Goal: Task Accomplishment & Management: Manage account settings

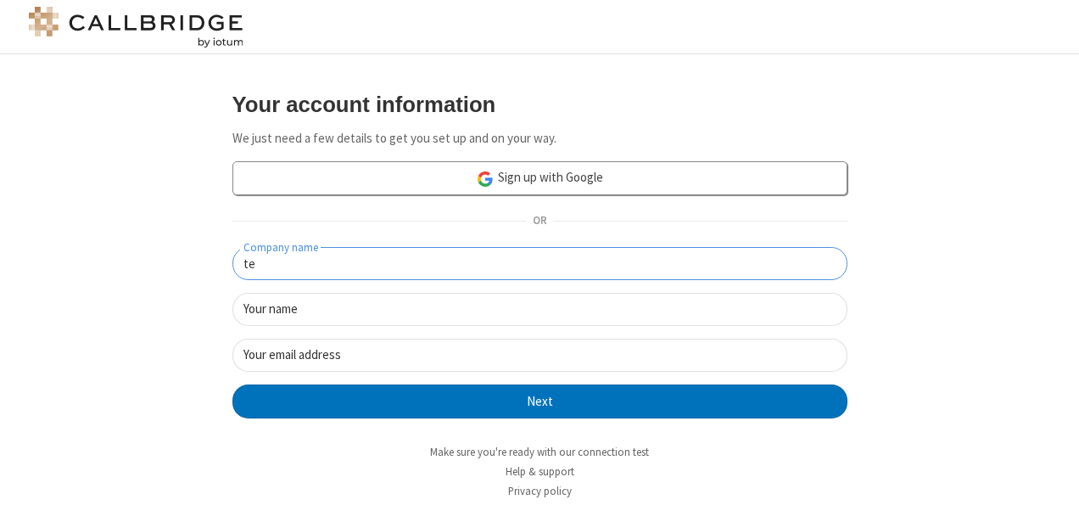
type input "t"
type input "colortest"
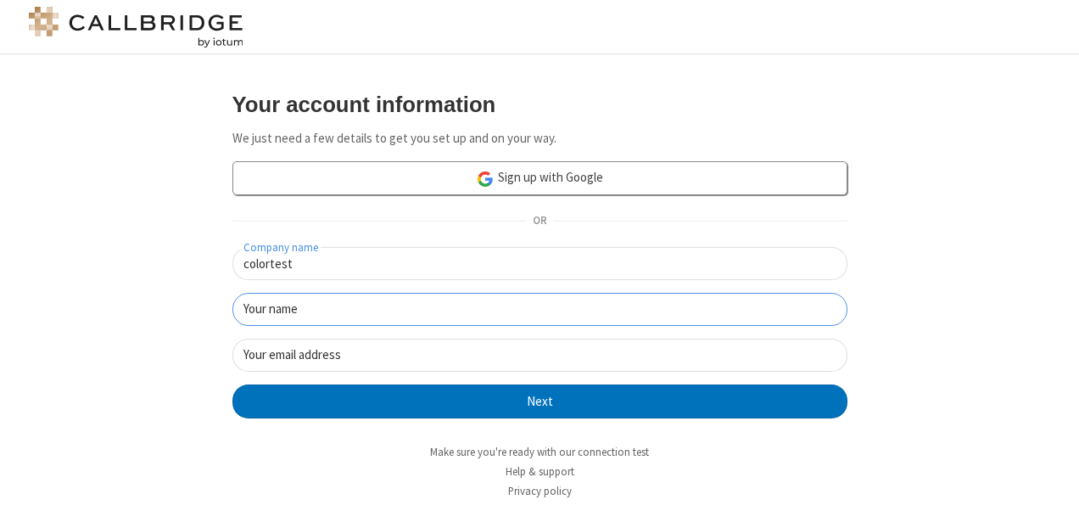
click at [635, 322] on input "Your name" at bounding box center [539, 309] width 615 height 33
type input "primarycolor"
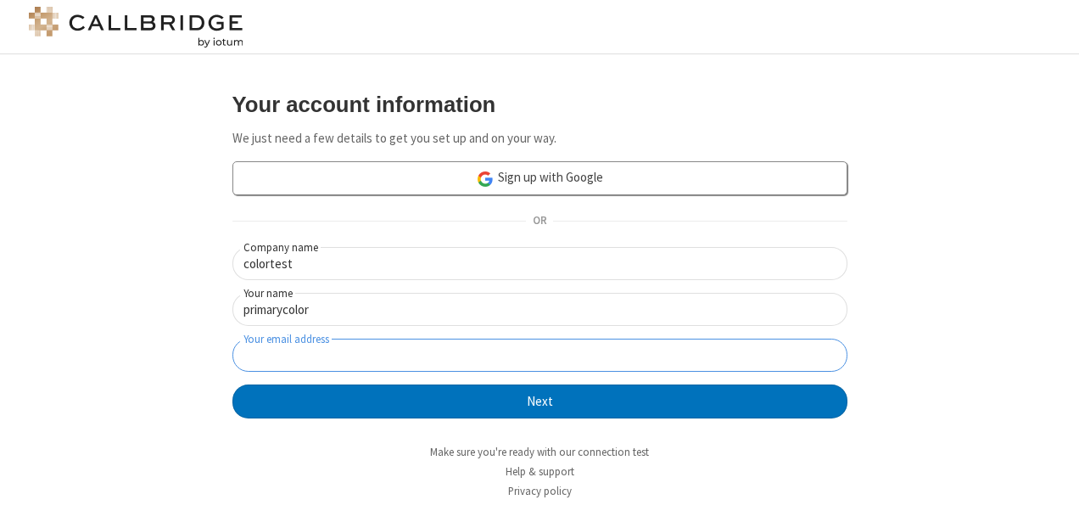
click at [620, 353] on input "Your email address" at bounding box center [539, 354] width 615 height 33
type input "[EMAIL_ADDRESS][PERSON_NAME][DOMAIN_NAME]"
click button "Next" at bounding box center [539, 401] width 615 height 34
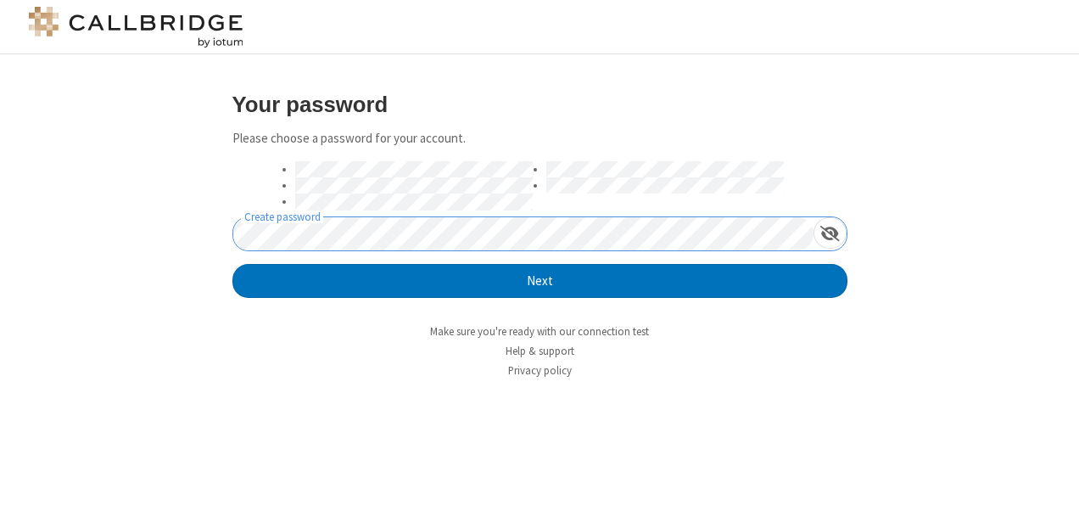
click button "Next" at bounding box center [539, 281] width 615 height 34
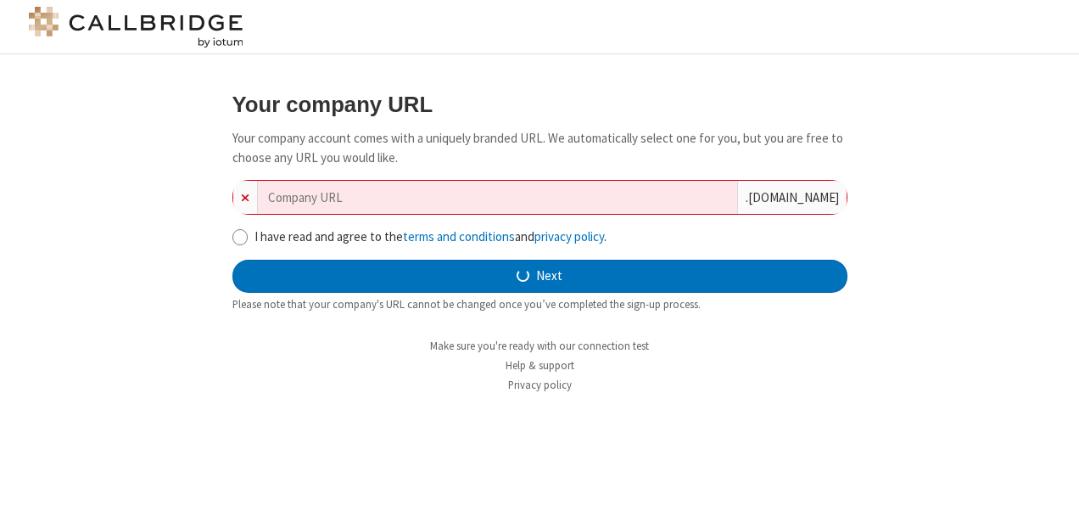
type input "colortest"
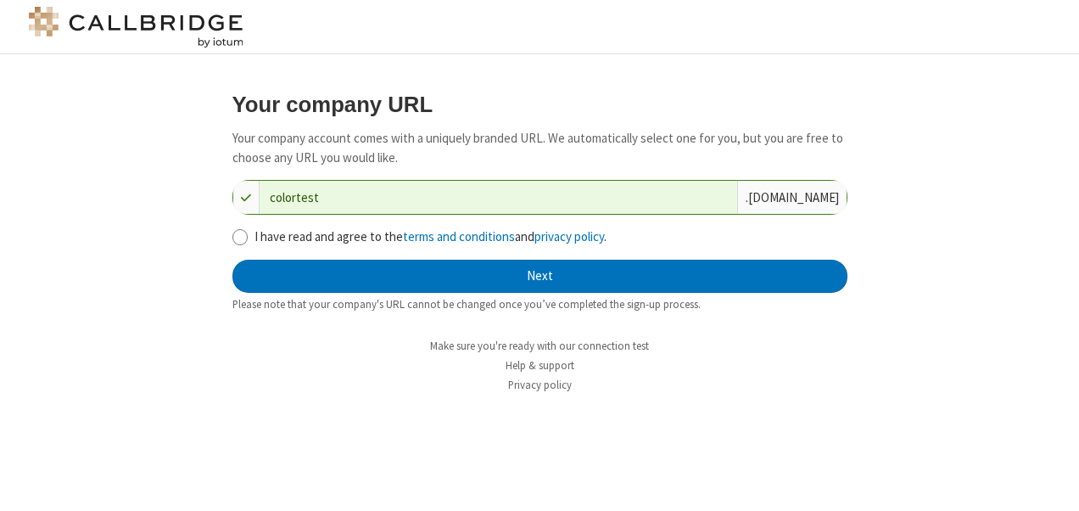
click at [275, 243] on label "I have read and agree to the terms and conditions and privacy policy ." at bounding box center [550, 237] width 593 height 20
click at [249, 243] on input "I have read and agree to the terms and conditions and privacy policy ." at bounding box center [240, 237] width 16 height 18
checkbox input "true"
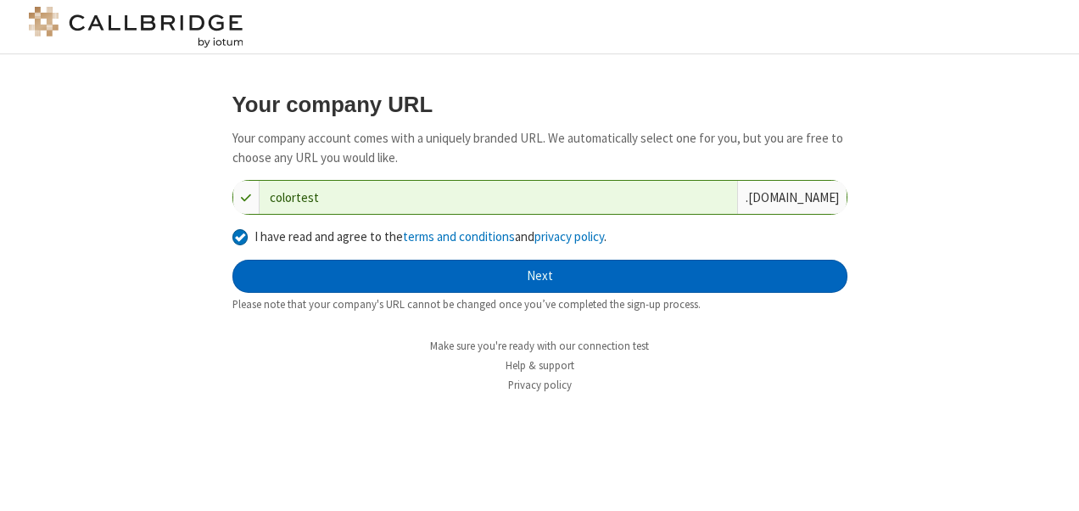
click at [554, 281] on button "Next" at bounding box center [539, 277] width 615 height 34
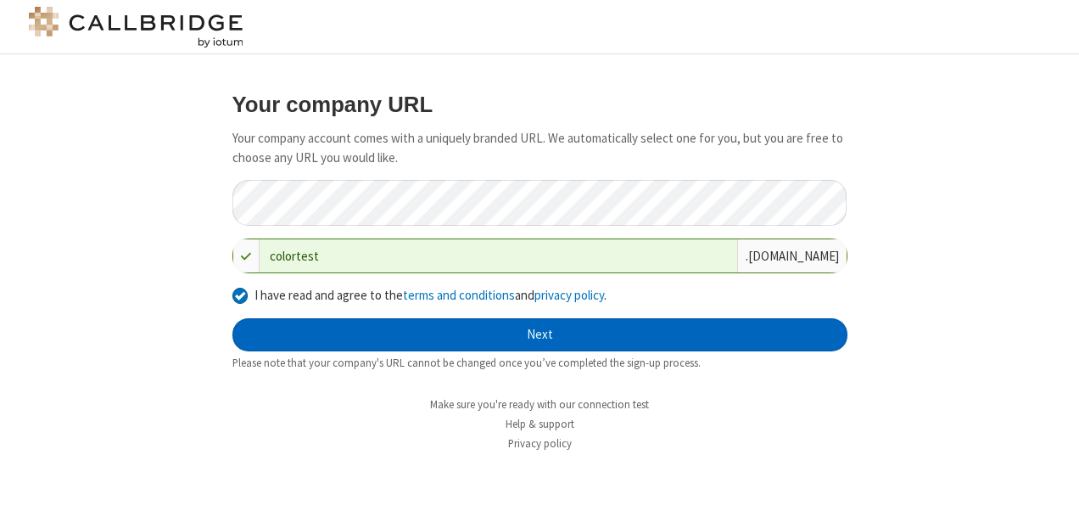
click at [560, 326] on button "Next" at bounding box center [539, 335] width 615 height 34
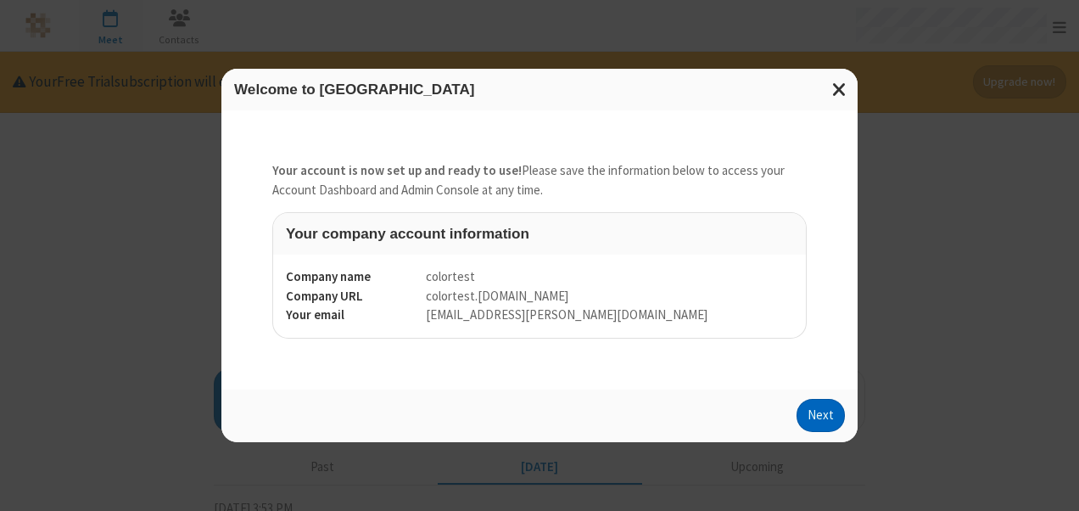
click at [826, 416] on button "Next" at bounding box center [821, 416] width 48 height 34
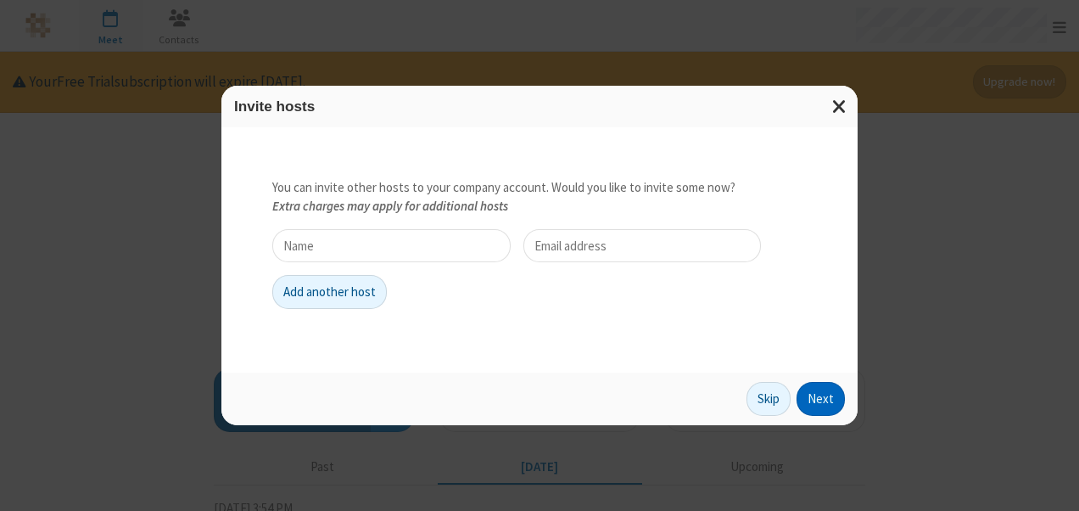
click at [826, 394] on button "Next" at bounding box center [821, 399] width 48 height 34
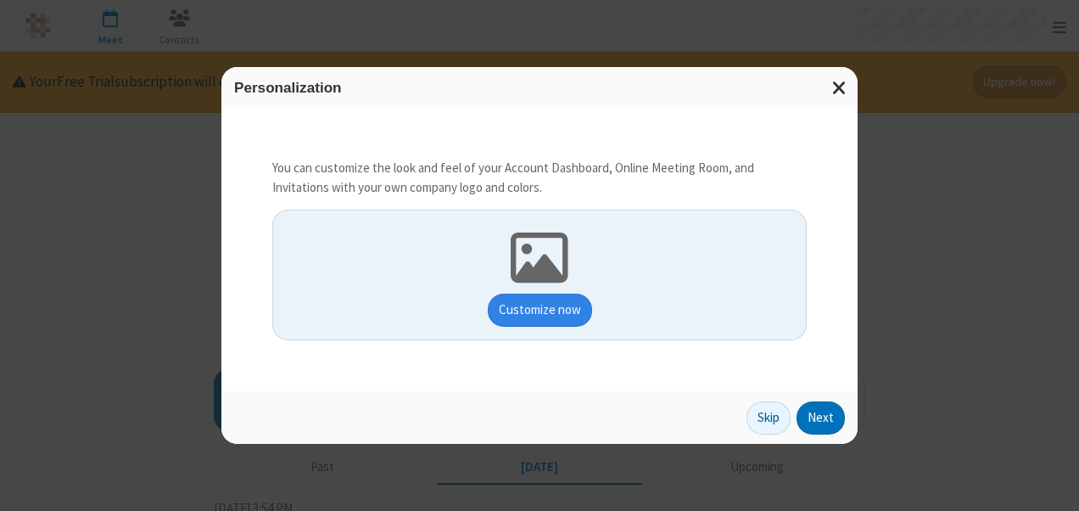
click at [557, 317] on button "Customize now" at bounding box center [540, 311] width 104 height 34
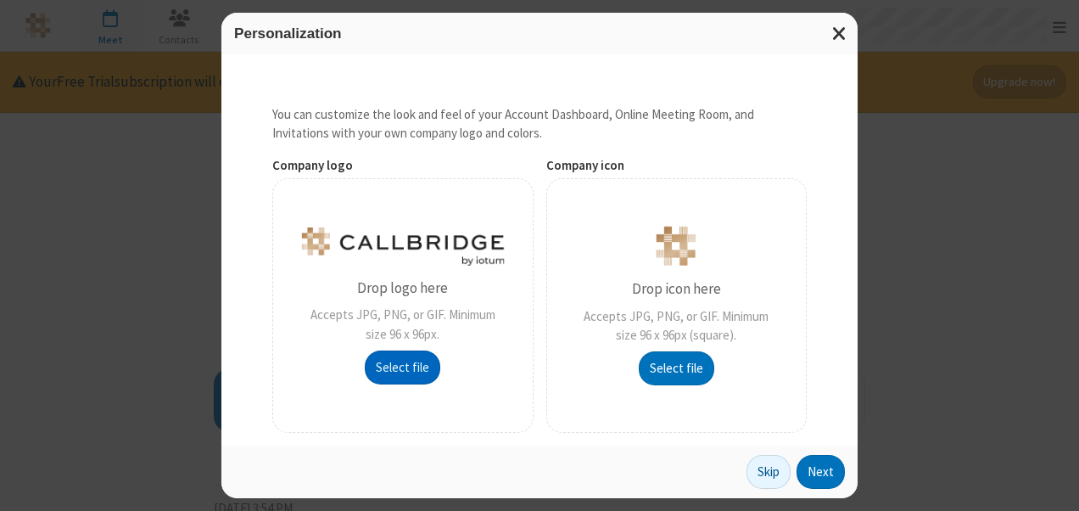
click at [395, 372] on button "Select file" at bounding box center [403, 367] width 76 height 34
type input "C:\fakepath\9.PNG"
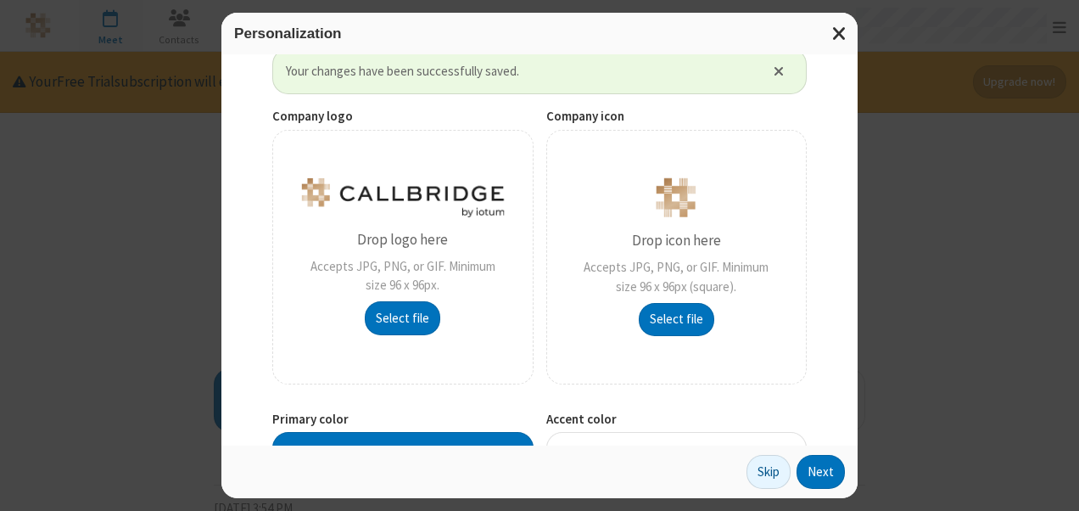
scroll to position [119, 0]
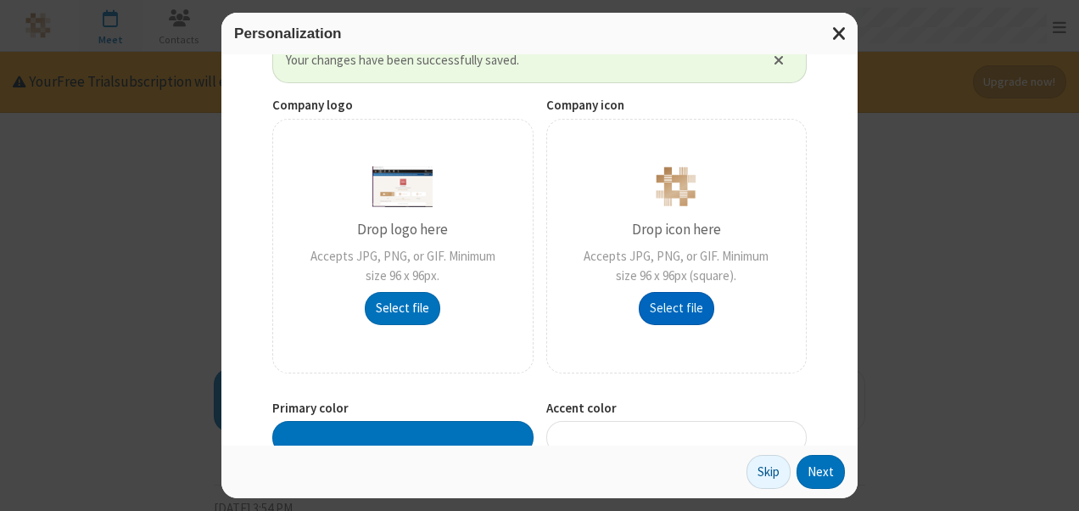
click at [440, 294] on button "Select file" at bounding box center [403, 309] width 76 height 34
type input "C:\fakepath\pipout.PNG"
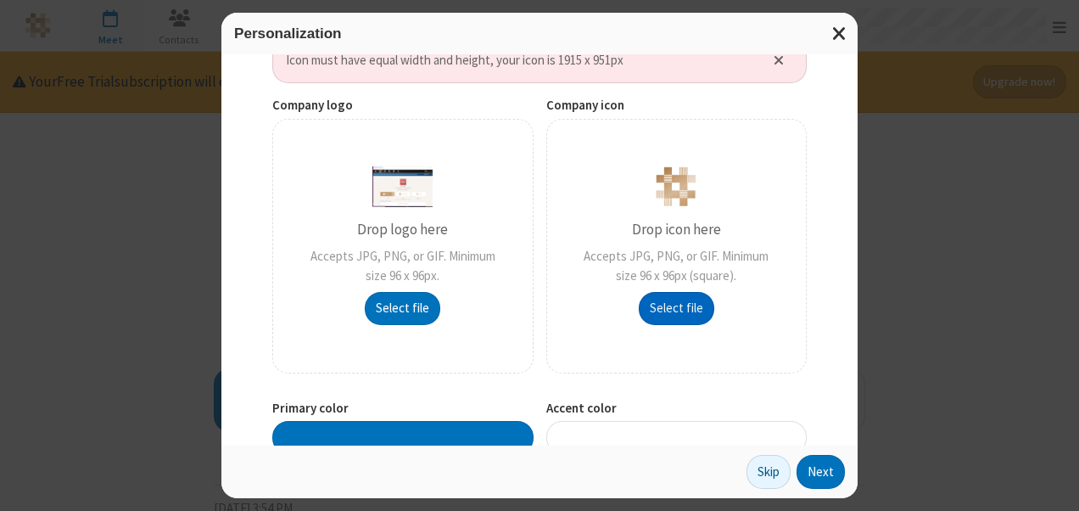
click at [440, 308] on button "Select file" at bounding box center [403, 309] width 76 height 34
type input "C:\fakepath\File (21).jpg"
click at [440, 300] on button "Select file" at bounding box center [403, 309] width 76 height 34
type input "C:\fakepath\File (20).jpg"
click at [774, 56] on span "Close alert" at bounding box center [779, 60] width 10 height 14
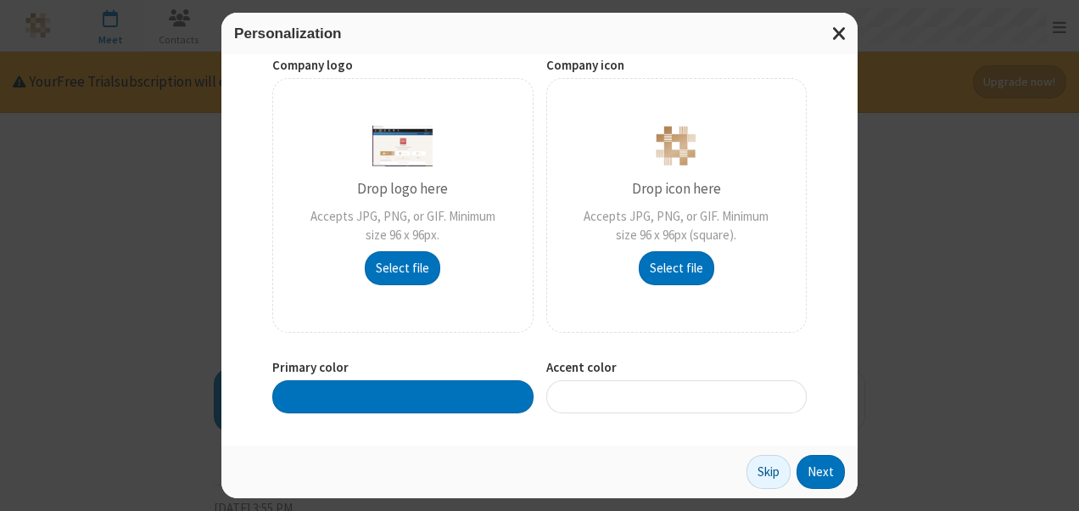
scroll to position [107, 0]
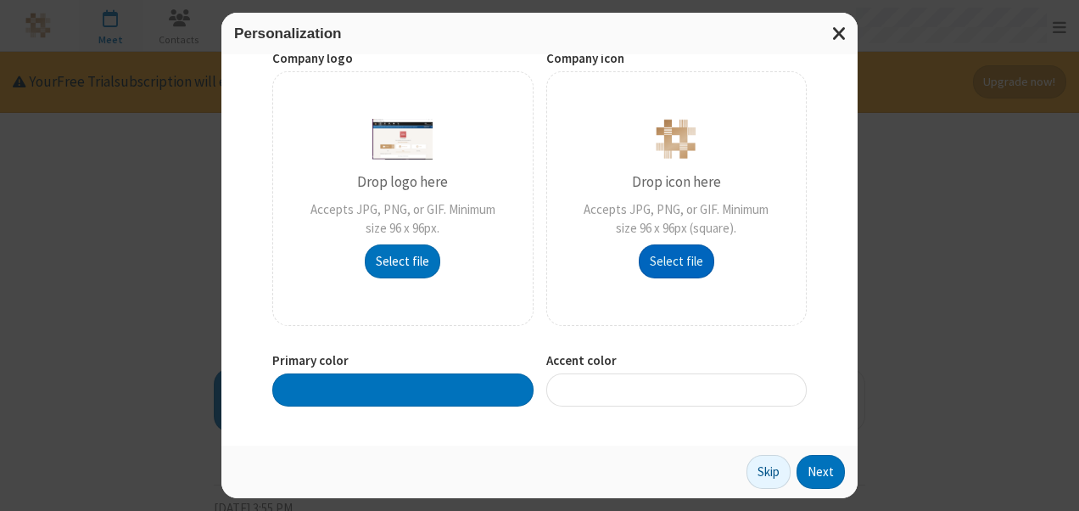
click at [440, 255] on button "Select file" at bounding box center [403, 261] width 76 height 34
type input "C:\fakepath\File (16).jpg"
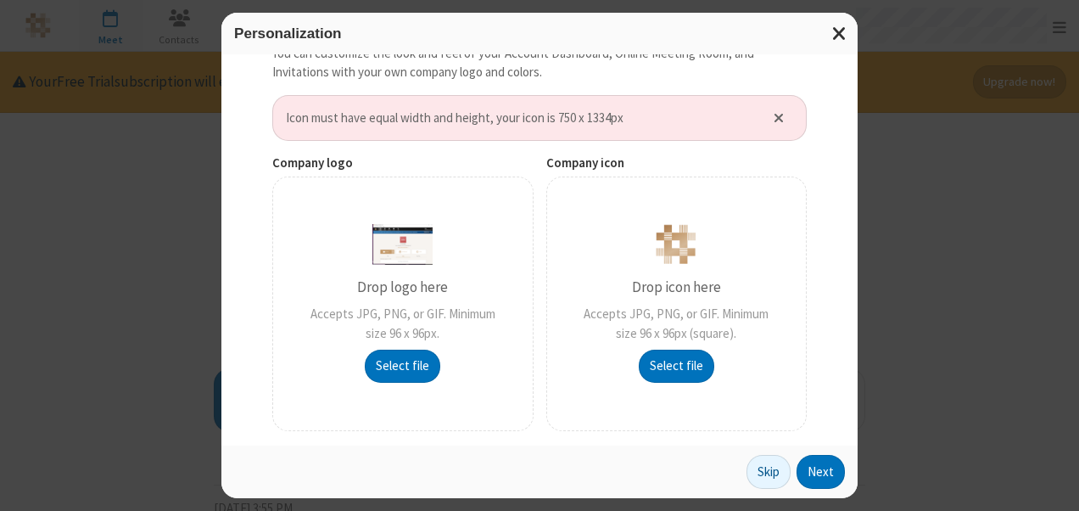
scroll to position [62, 0]
click at [440, 349] on button "Select file" at bounding box center [403, 366] width 76 height 34
type input "C:\fakepath\hipaa.png"
click at [774, 115] on span "Close alert" at bounding box center [779, 116] width 10 height 14
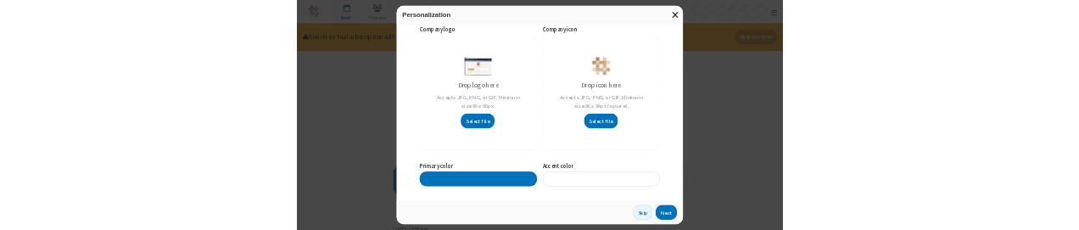
scroll to position [143, 0]
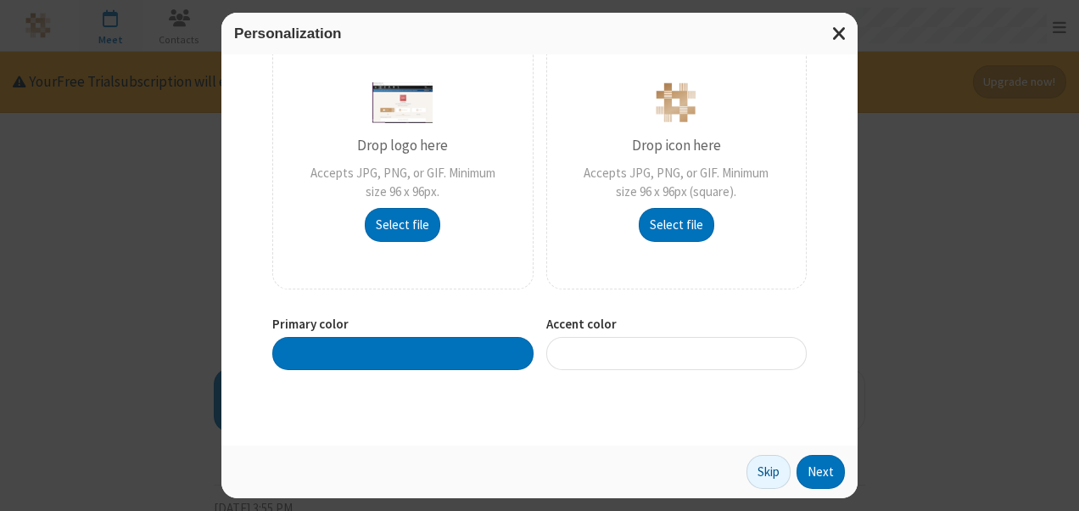
click at [478, 338] on div at bounding box center [402, 353] width 261 height 33
click at [430, 346] on div at bounding box center [402, 353] width 261 height 33
click at [314, 347] on div at bounding box center [402, 353] width 261 height 33
click at [190, 307] on div "Personalization You can customize the look and feel of your Account Dashboard, …" at bounding box center [539, 255] width 1079 height 511
click at [395, 366] on div at bounding box center [402, 353] width 261 height 33
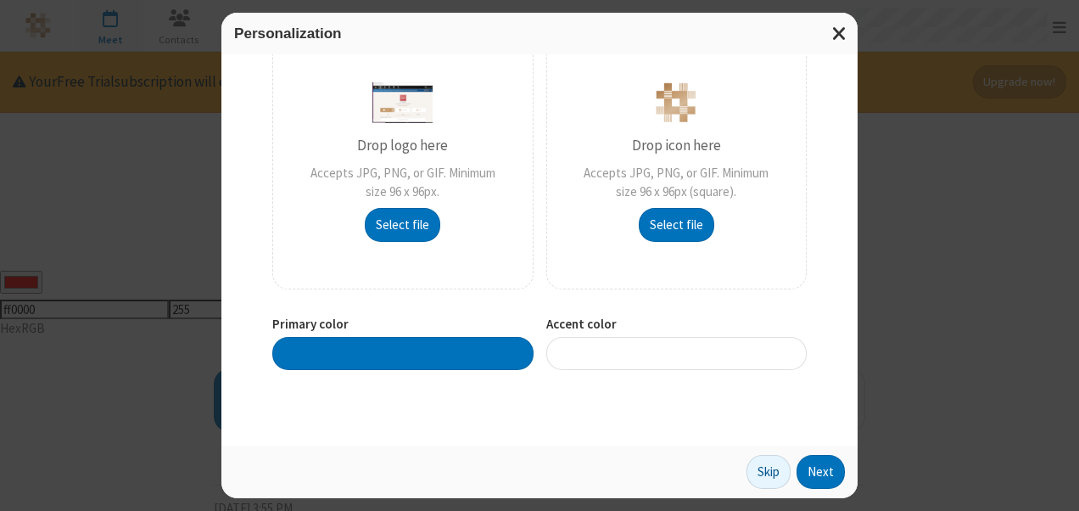
click at [624, 360] on div at bounding box center [676, 353] width 261 height 33
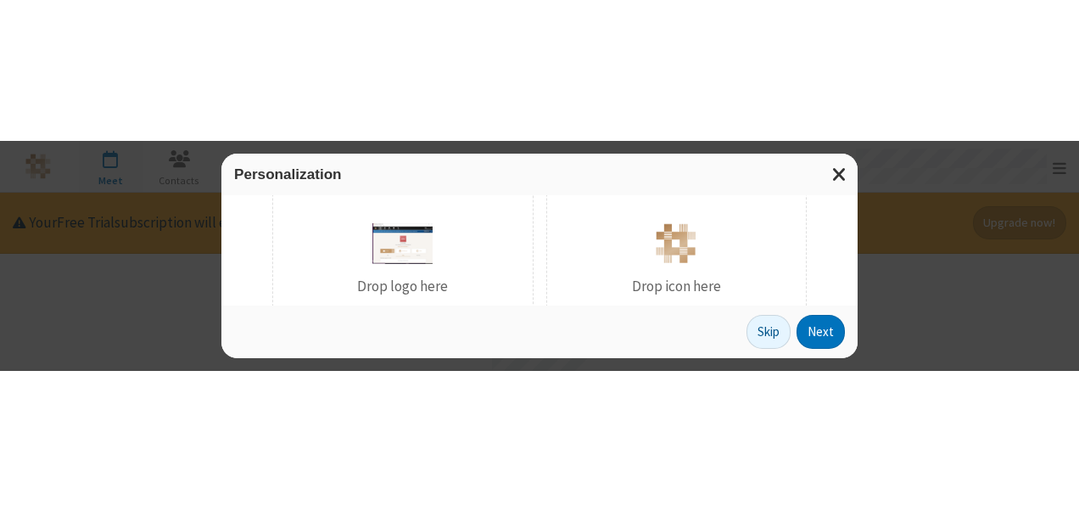
scroll to position [424, 0]
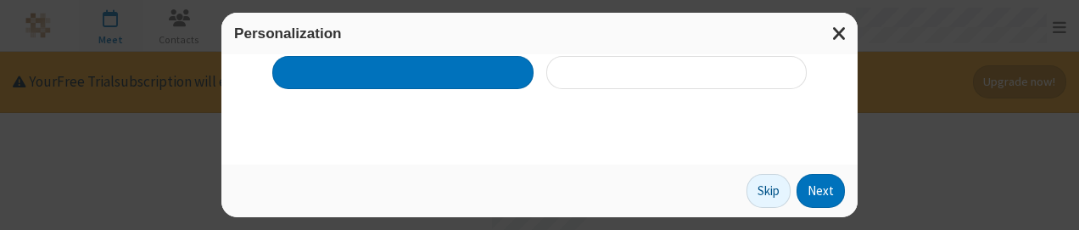
click at [489, 75] on div at bounding box center [402, 72] width 261 height 33
click at [560, 83] on div at bounding box center [676, 72] width 261 height 33
click at [587, 70] on div at bounding box center [676, 72] width 261 height 33
click at [171, 129] on div "Personalization You can customize the look and feel of your Account Dashboard, …" at bounding box center [539, 115] width 1079 height 230
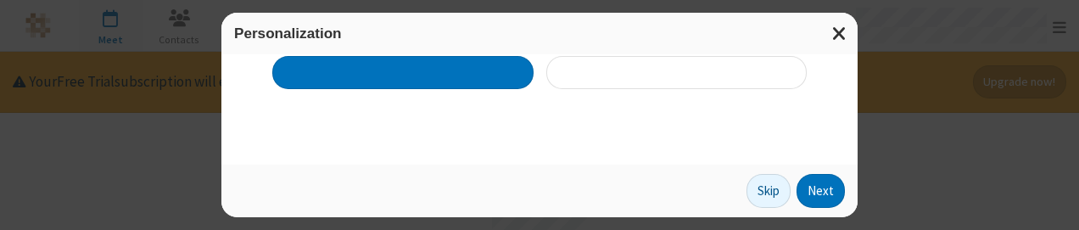
click at [586, 76] on div at bounding box center [676, 72] width 261 height 33
click at [36, 137] on div "Personalization You can customize the look and feel of your Account Dashboard, …" at bounding box center [539, 115] width 1079 height 230
click at [373, 83] on div at bounding box center [402, 72] width 261 height 33
click at [196, 135] on div "Personalization You can customize the look and feel of your Account Dashboard, …" at bounding box center [539, 115] width 1079 height 230
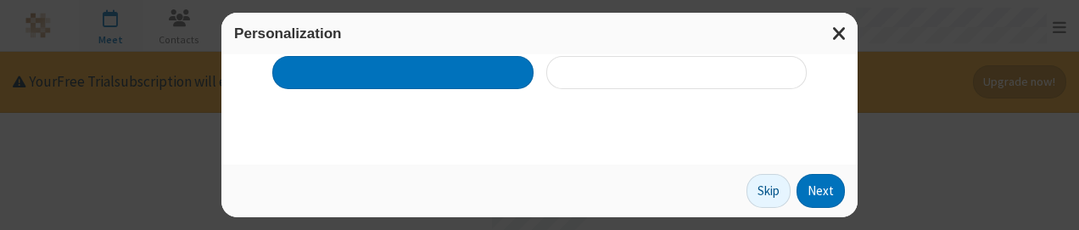
click at [196, 135] on div "Personalization You can customize the look and feel of your Account Dashboard, …" at bounding box center [539, 115] width 1079 height 230
click at [595, 84] on div at bounding box center [676, 72] width 261 height 33
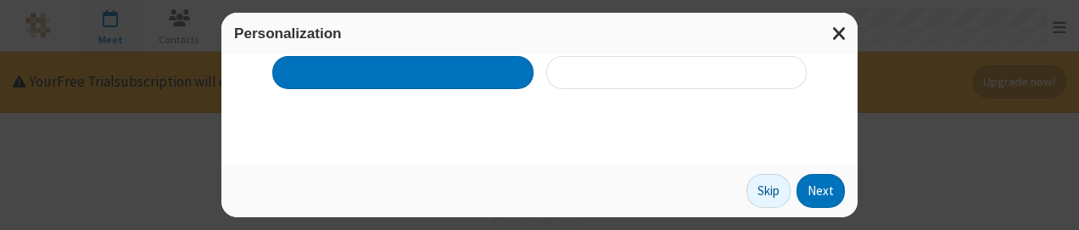
click at [595, 84] on div at bounding box center [676, 72] width 261 height 33
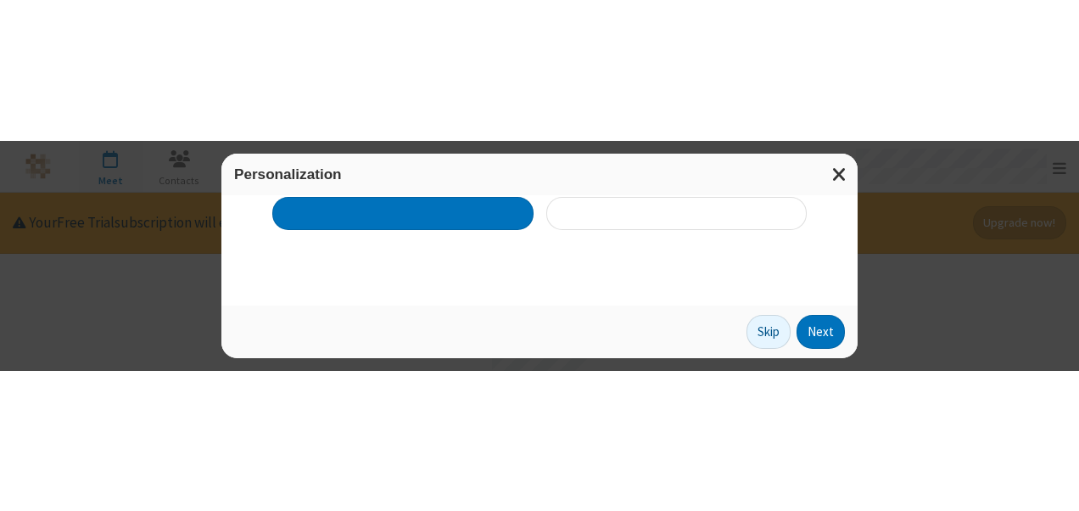
scroll to position [143, 0]
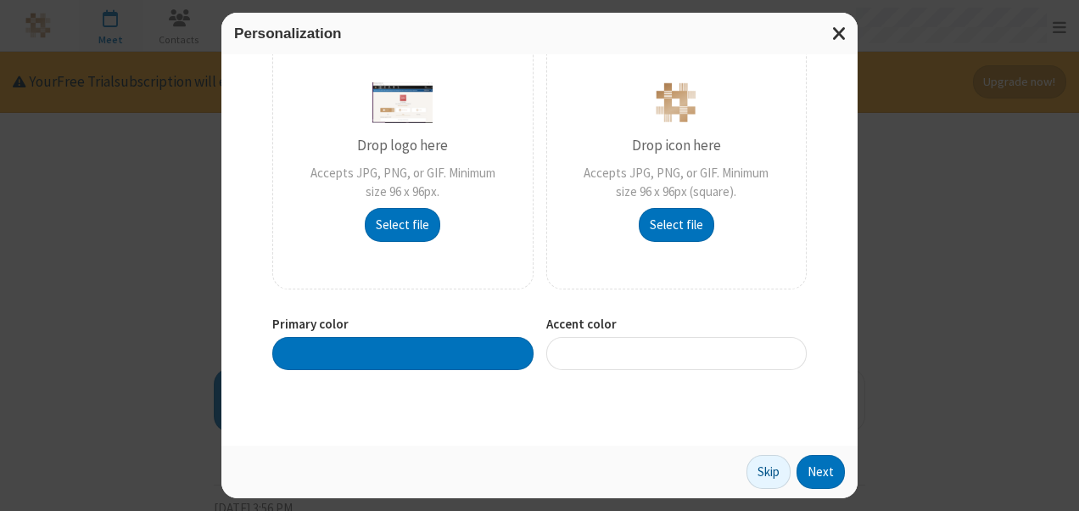
drag, startPoint x: 701, startPoint y: 354, endPoint x: 592, endPoint y: 367, distance: 109.4
click at [592, 367] on div at bounding box center [676, 353] width 261 height 33
click at [847, 31] on span "Close modal" at bounding box center [839, 33] width 15 height 22
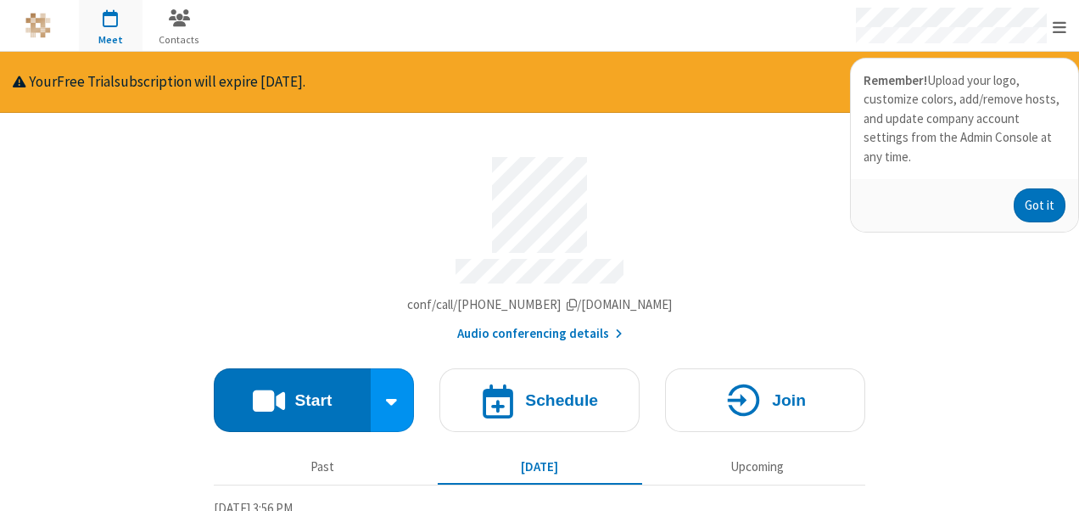
click at [947, 112] on div "Remember! Upload your logo, customize colors, add/remove hosts, and update comp…" at bounding box center [964, 119] width 227 height 121
click at [1038, 188] on button "Got it" at bounding box center [1040, 205] width 52 height 34
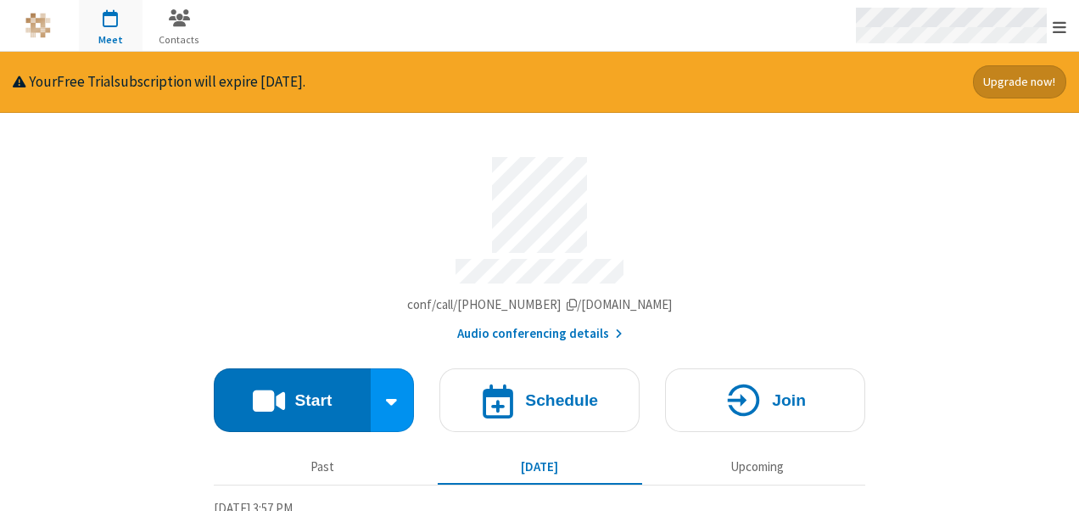
click at [1065, 32] on span "Open menu" at bounding box center [1060, 27] width 14 height 17
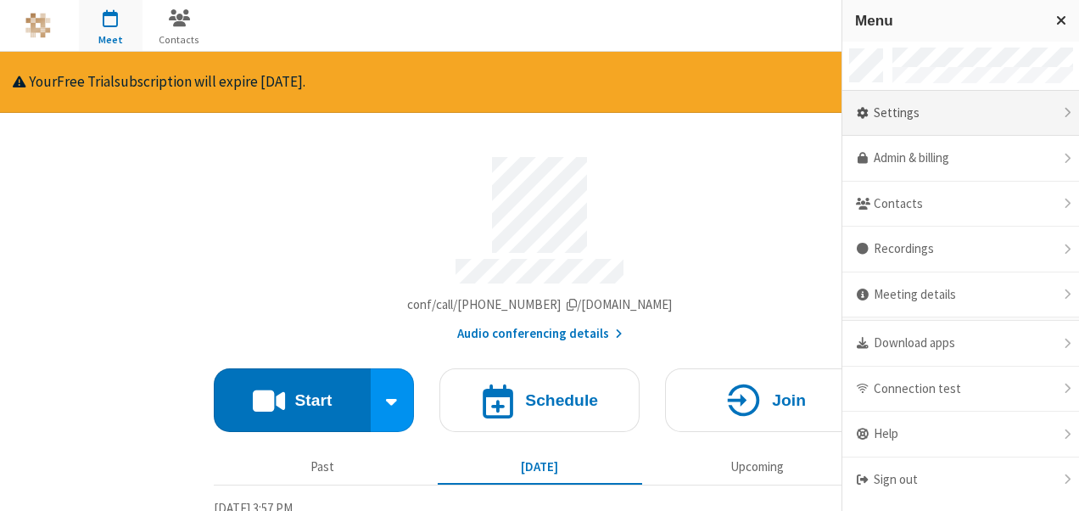
click at [1001, 93] on div "Settings" at bounding box center [960, 114] width 237 height 46
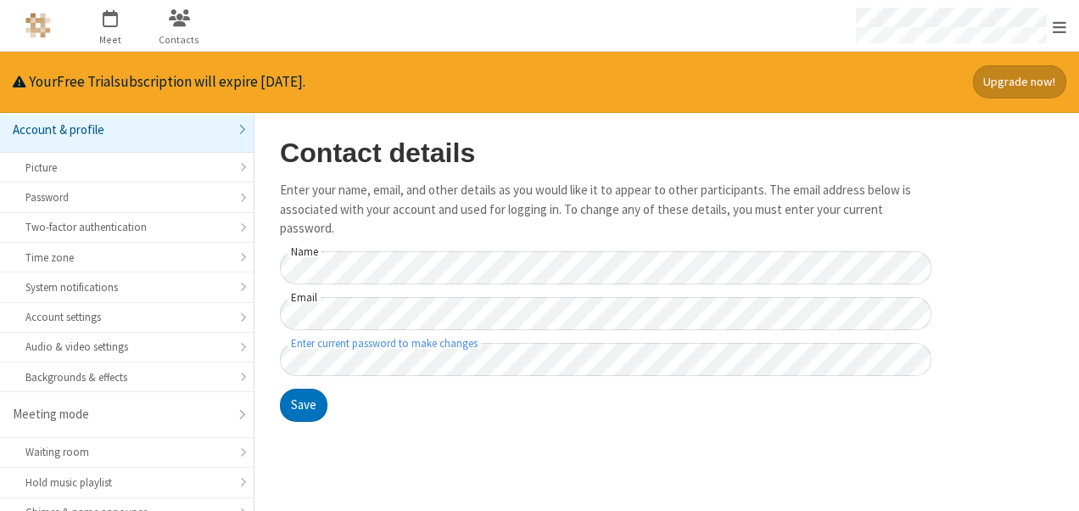
scroll to position [8, 0]
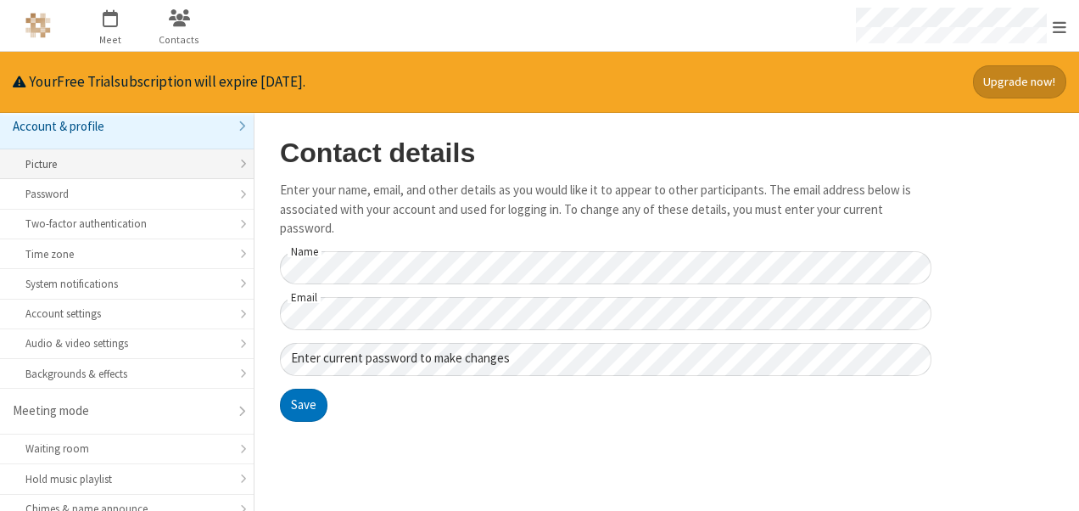
click at [193, 165] on div "Picture" at bounding box center [126, 164] width 203 height 16
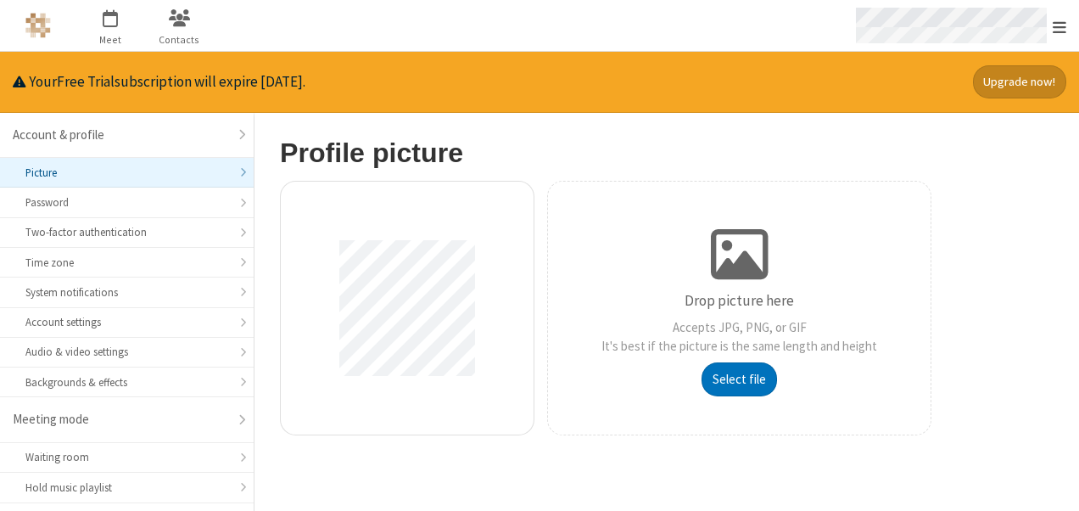
click at [1066, 34] on div "Open menu" at bounding box center [959, 25] width 239 height 51
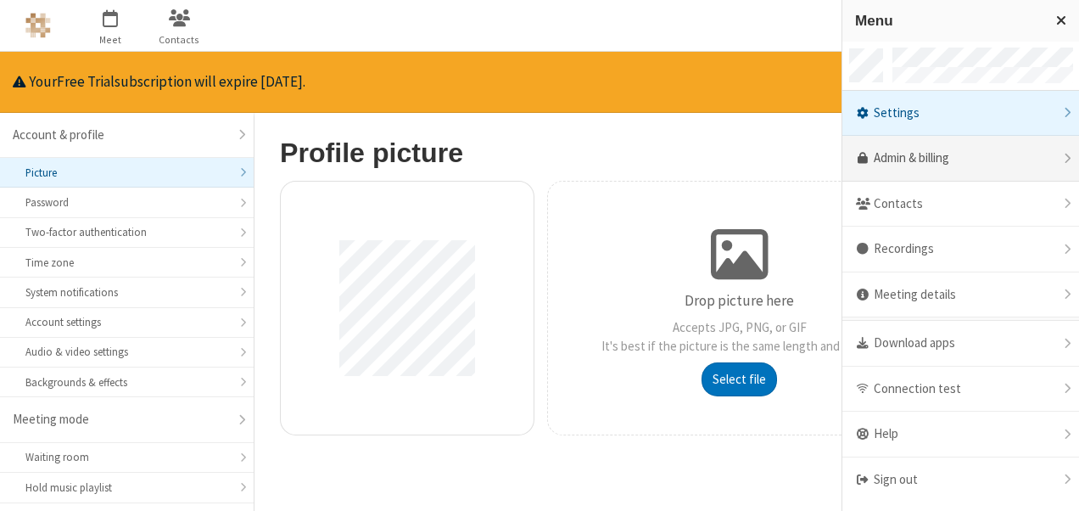
click at [1007, 167] on link "Admin & billing" at bounding box center [960, 159] width 237 height 46
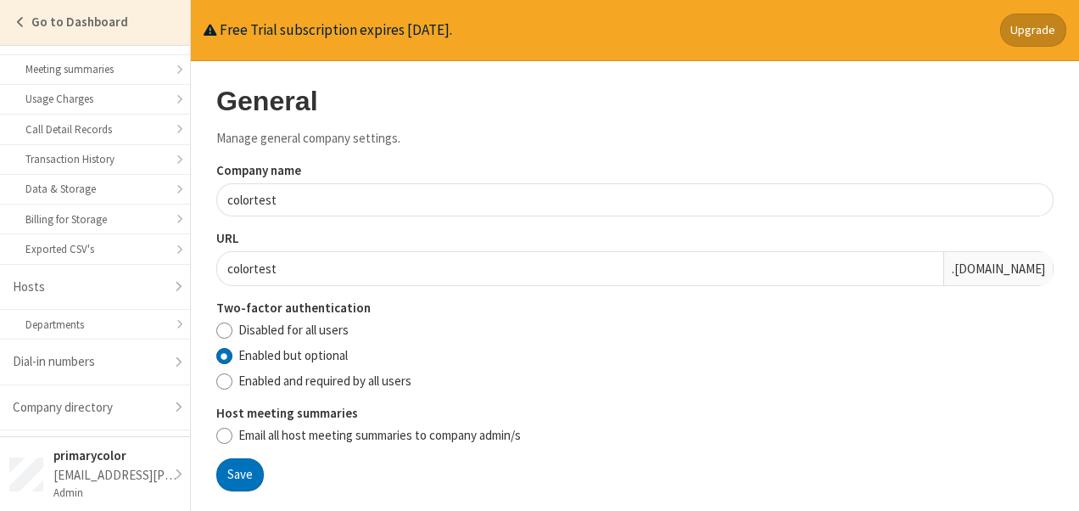
scroll to position [338, 0]
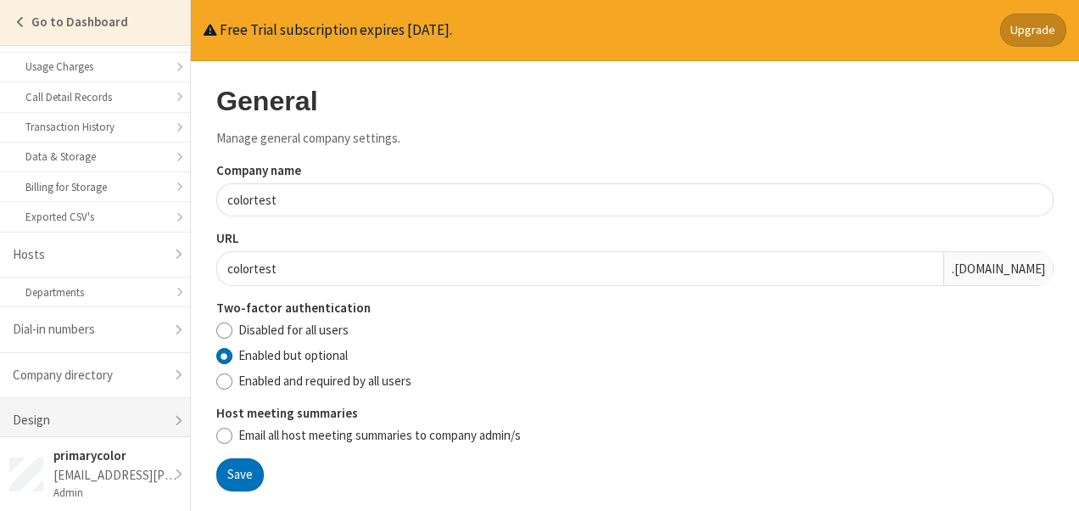
click at [136, 421] on link "Design" at bounding box center [95, 420] width 190 height 45
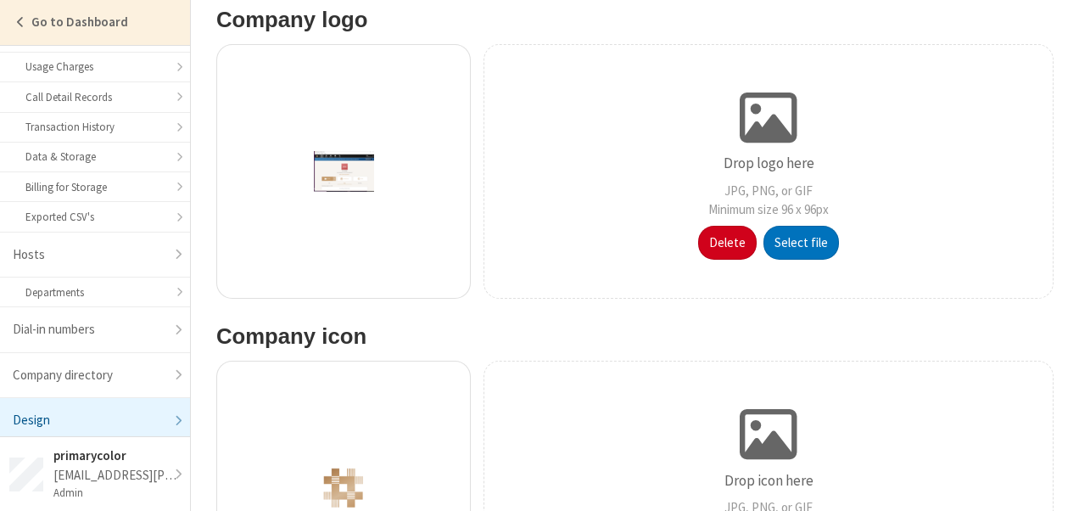
scroll to position [154, 0]
click at [744, 234] on button "Delete" at bounding box center [727, 242] width 59 height 34
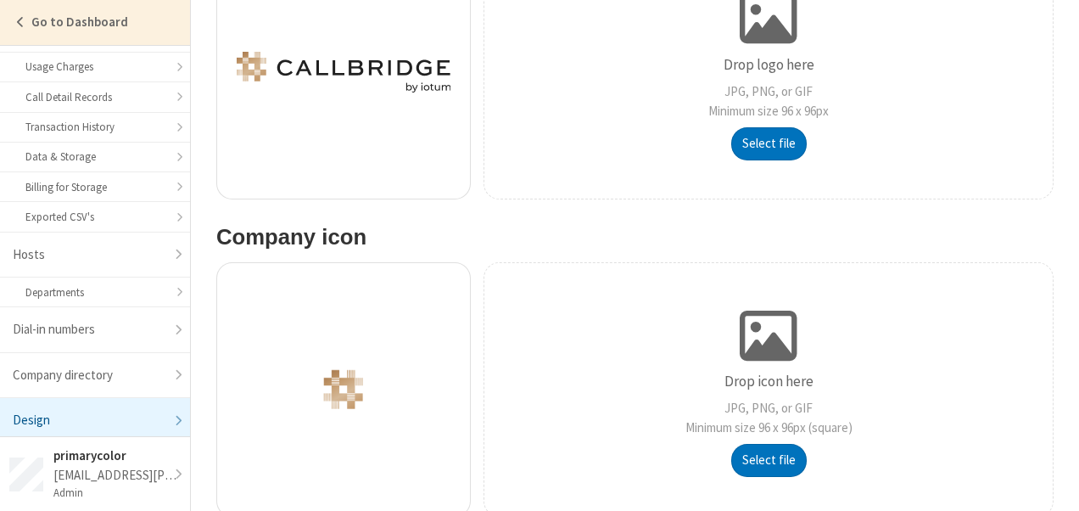
scroll to position [352, 0]
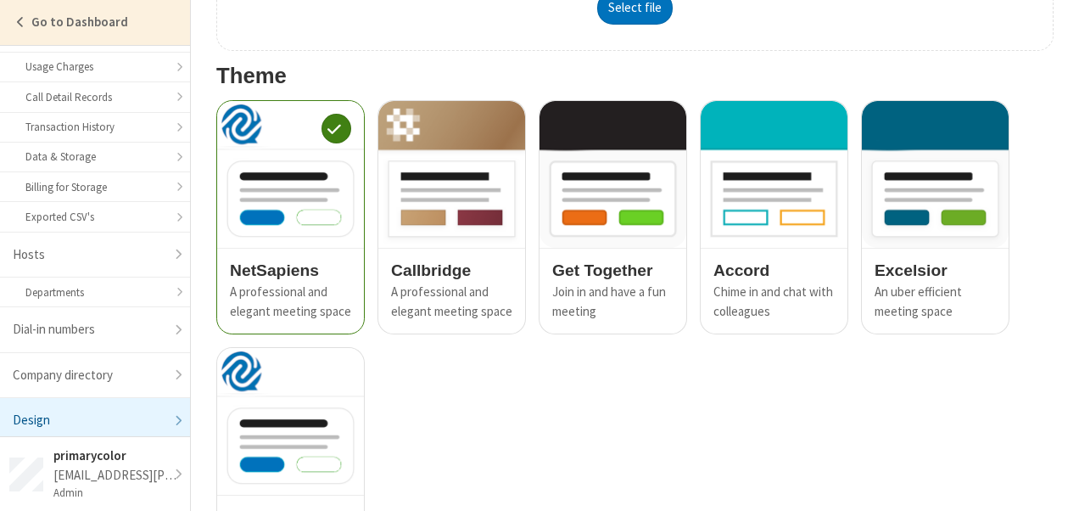
scroll to position [1048, 0]
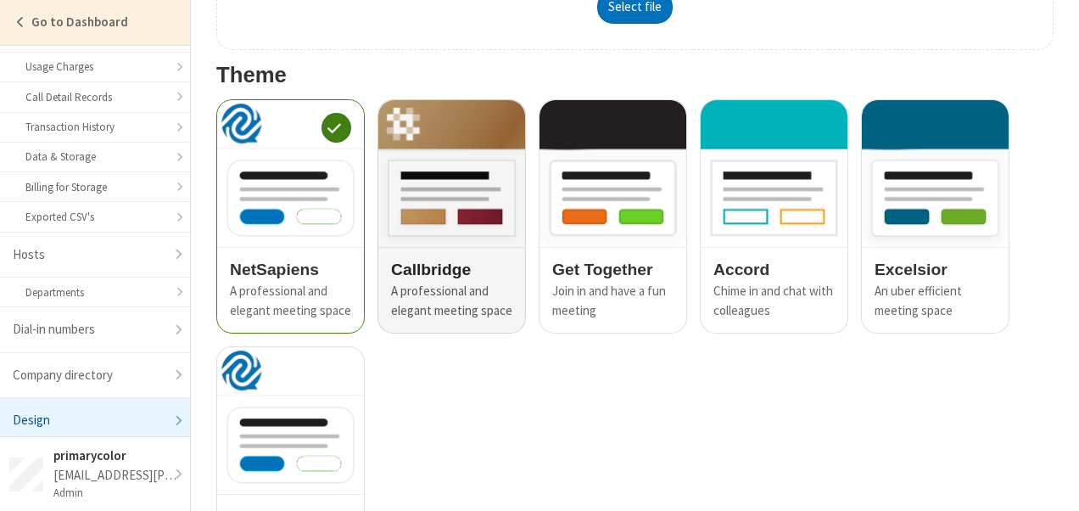
click at [484, 241] on img at bounding box center [451, 173] width 147 height 147
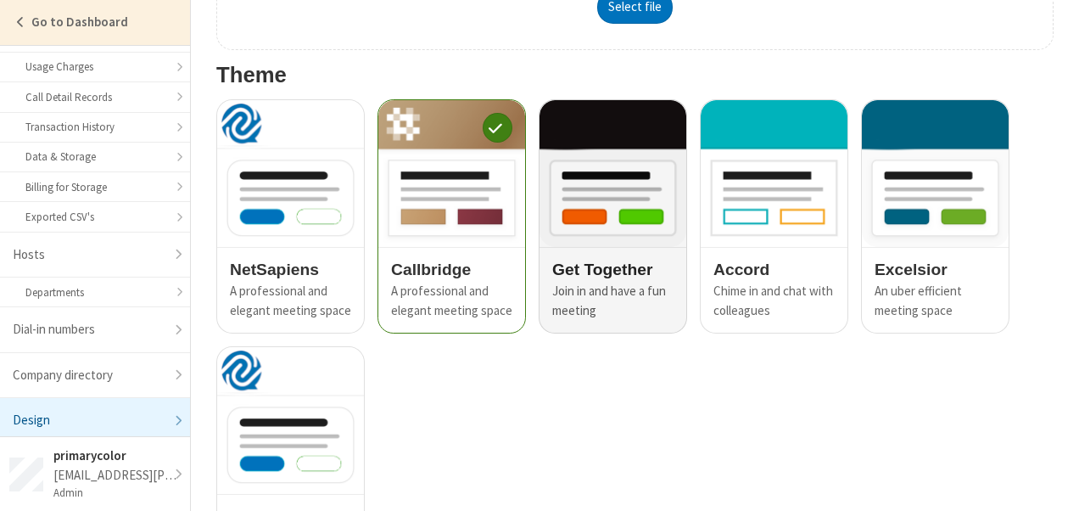
click at [607, 271] on h4 "Get Together" at bounding box center [612, 269] width 121 height 18
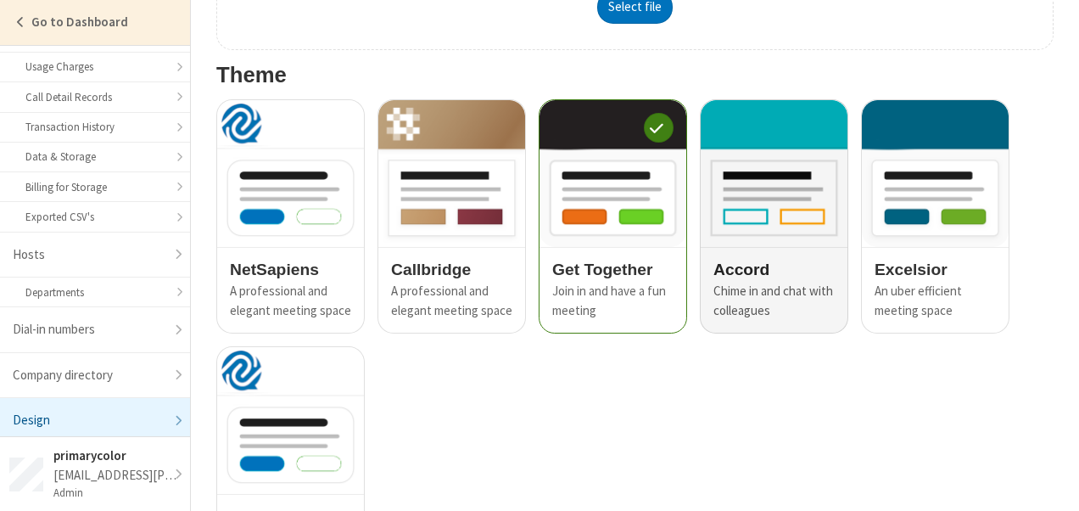
click at [803, 266] on h4 "Accord" at bounding box center [773, 269] width 121 height 18
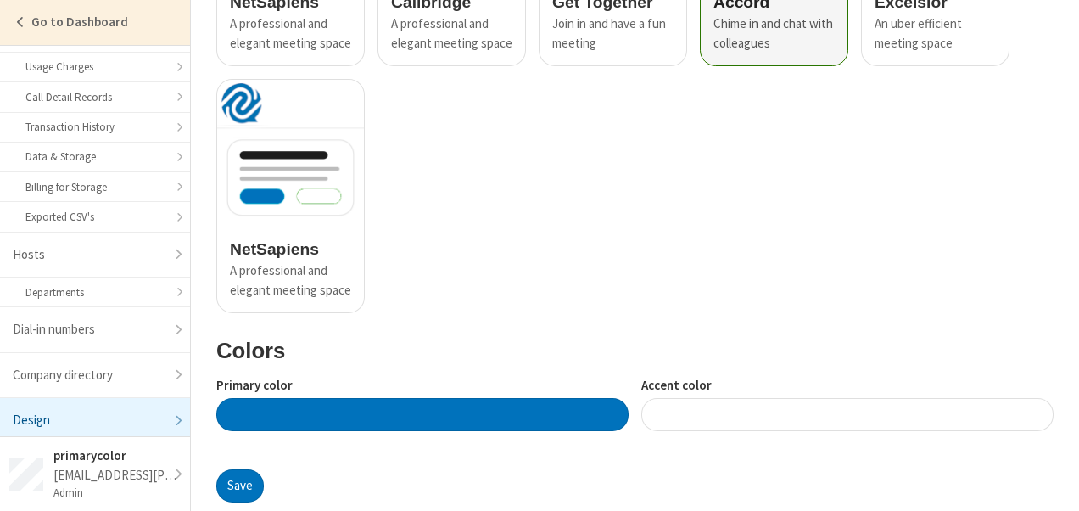
scroll to position [1342, 0]
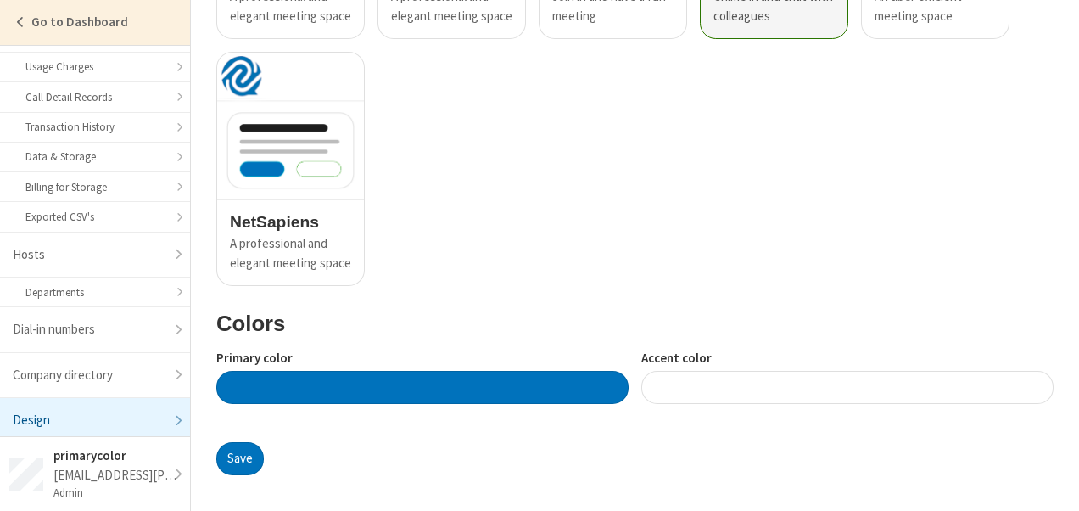
click at [735, 371] on div at bounding box center [847, 387] width 412 height 33
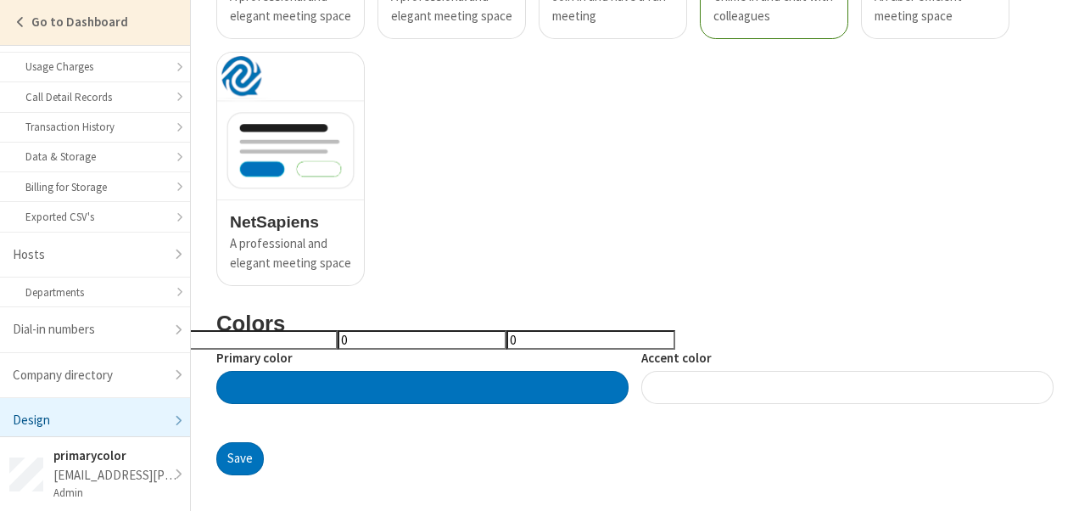
click at [755, 385] on div at bounding box center [847, 387] width 412 height 33
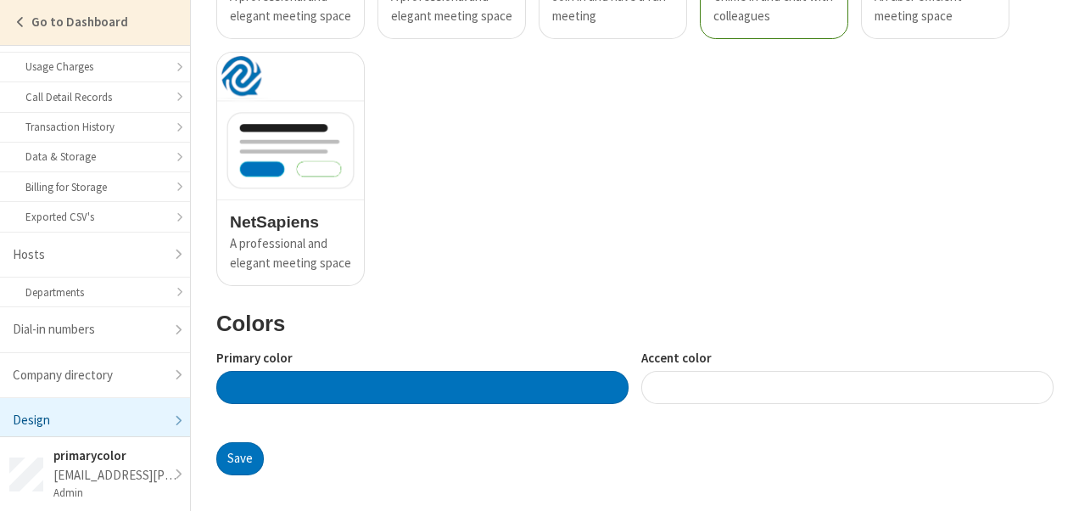
click at [755, 385] on div at bounding box center [847, 387] width 412 height 33
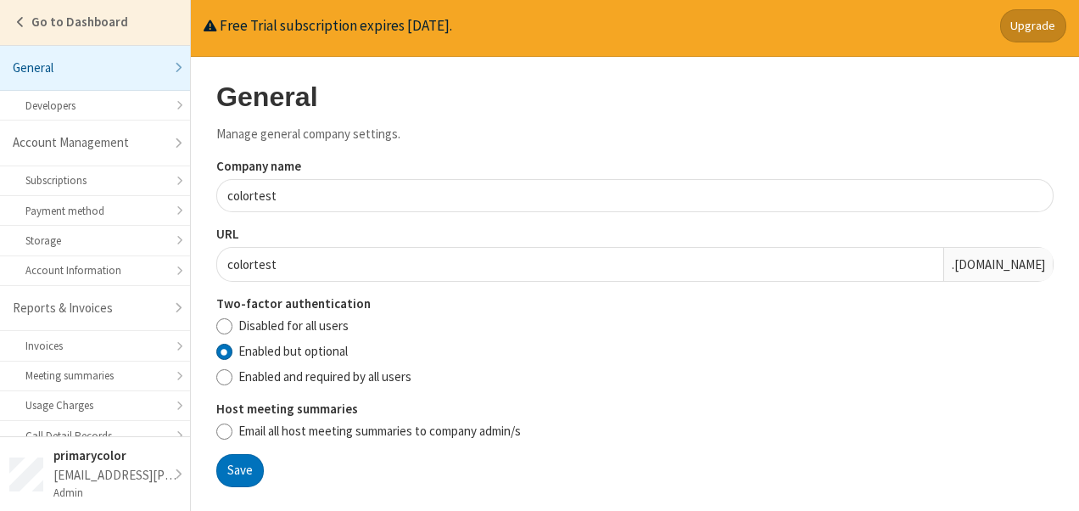
scroll to position [338, 0]
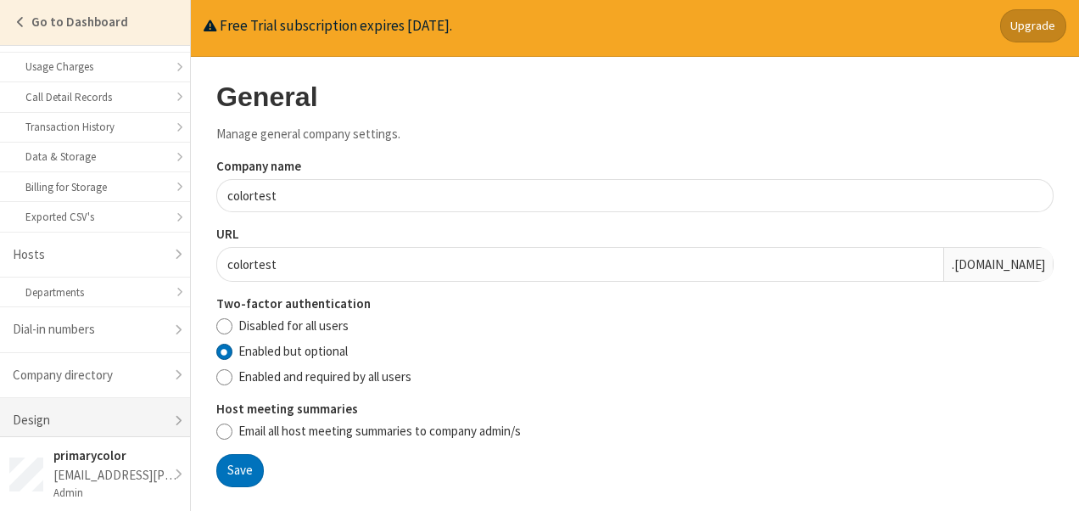
click at [148, 410] on link "Design" at bounding box center [95, 420] width 190 height 45
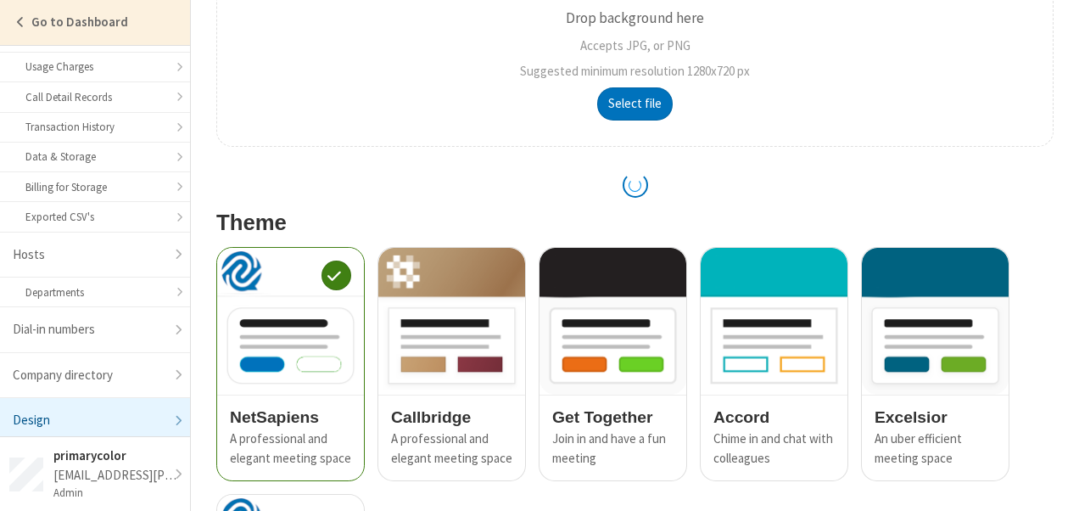
scroll to position [1342, 0]
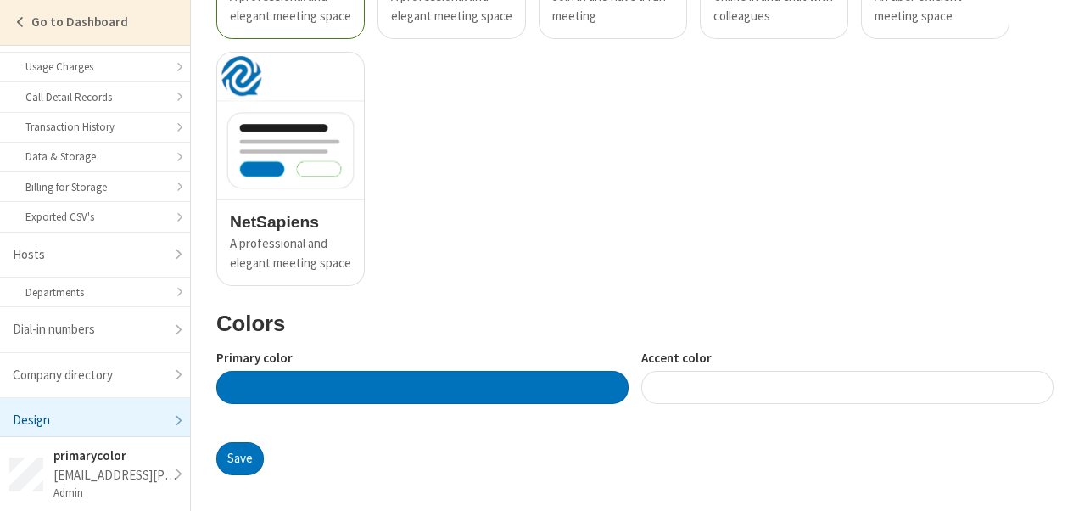
click at [421, 388] on div at bounding box center [422, 387] width 412 height 33
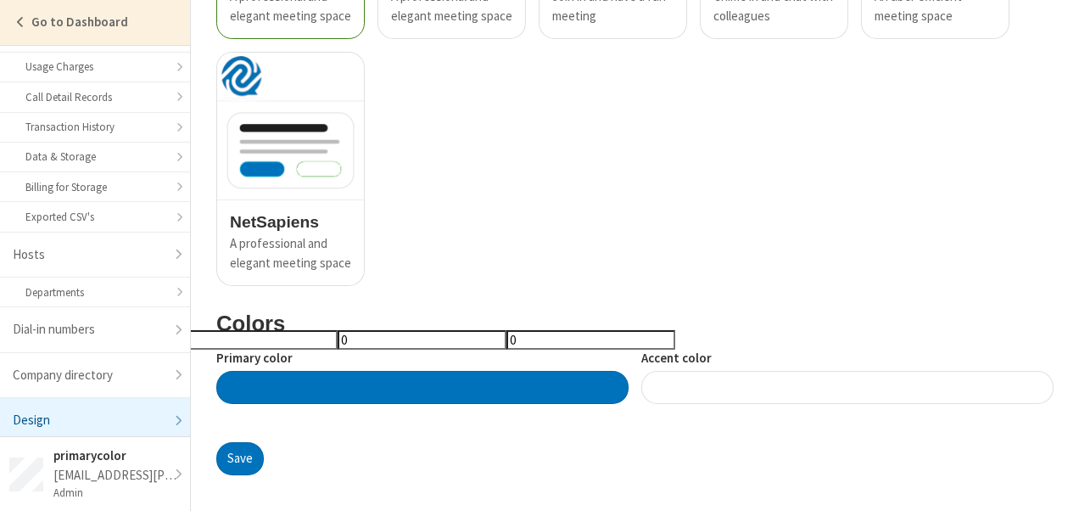
click at [233, 336] on input "255" at bounding box center [253, 340] width 169 height 20
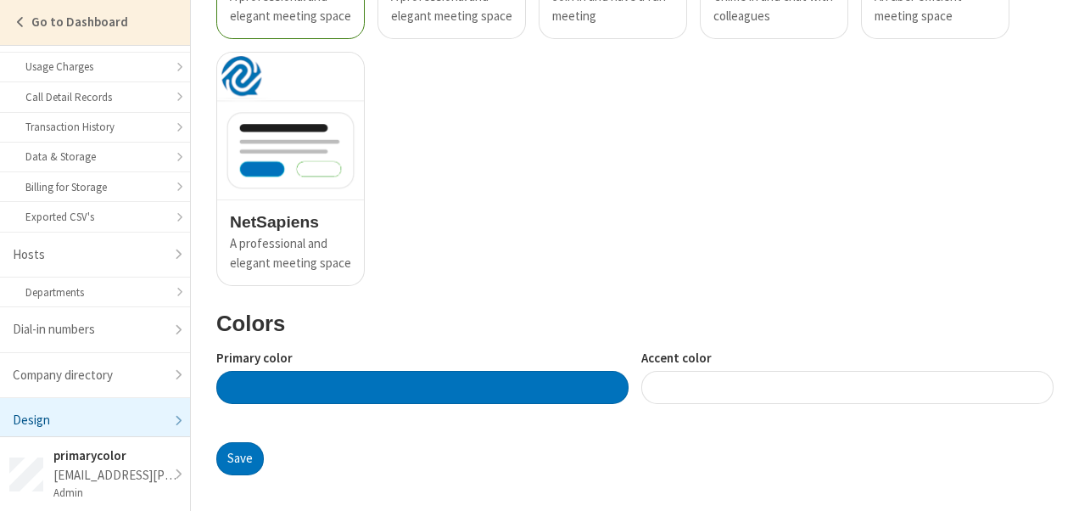
click at [650, 377] on div at bounding box center [847, 387] width 412 height 33
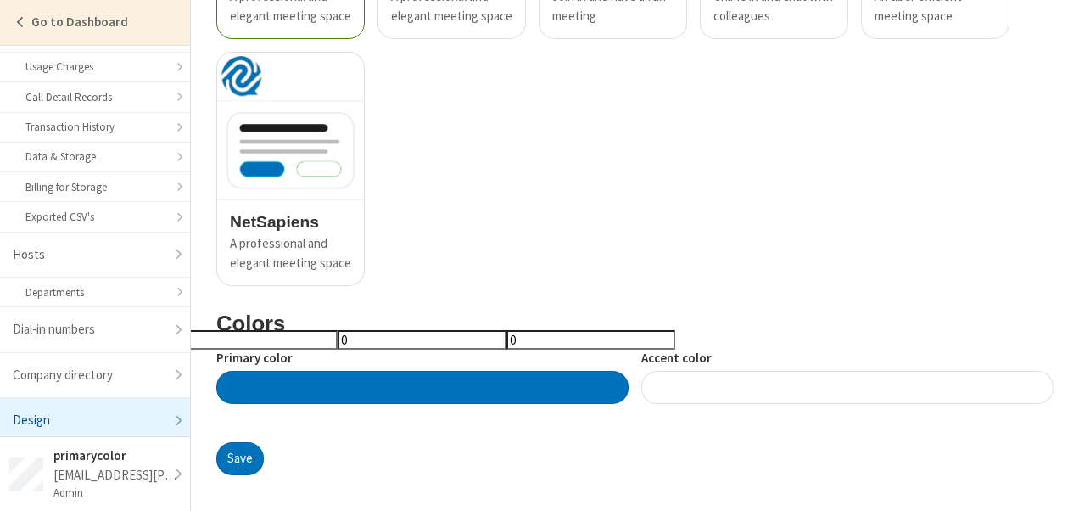
click at [248, 337] on input "255" at bounding box center [253, 340] width 169 height 20
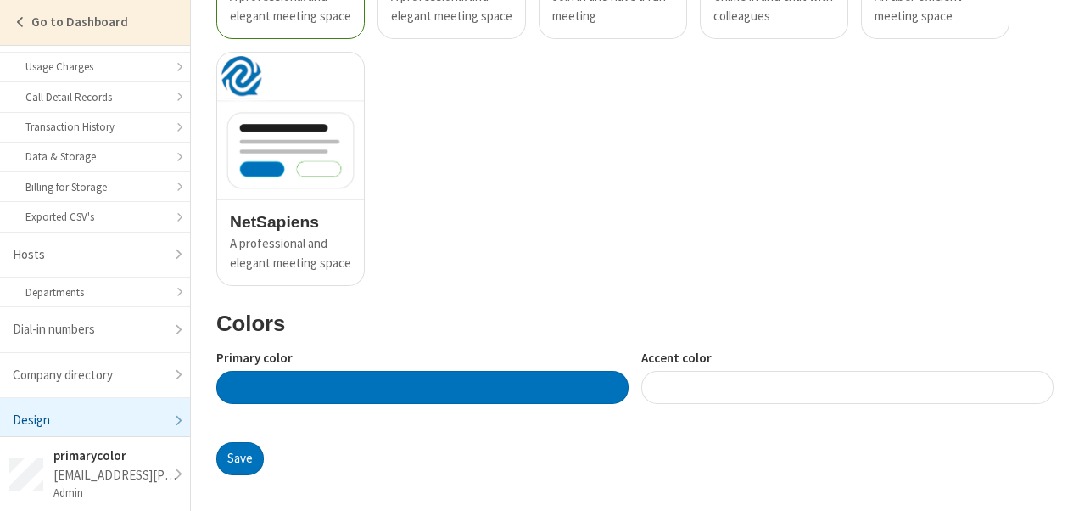
click at [506, 253] on div "NetSapiens A professional and elegant meeting space Callbridge A professional a…" at bounding box center [629, 39] width 850 height 494
click at [675, 383] on div at bounding box center [847, 387] width 412 height 33
click at [439, 372] on div at bounding box center [422, 387] width 412 height 33
click at [740, 257] on div "NetSapiens A professional and elegant meeting space Callbridge A professional a…" at bounding box center [629, 39] width 850 height 494
click at [497, 377] on div at bounding box center [422, 387] width 412 height 33
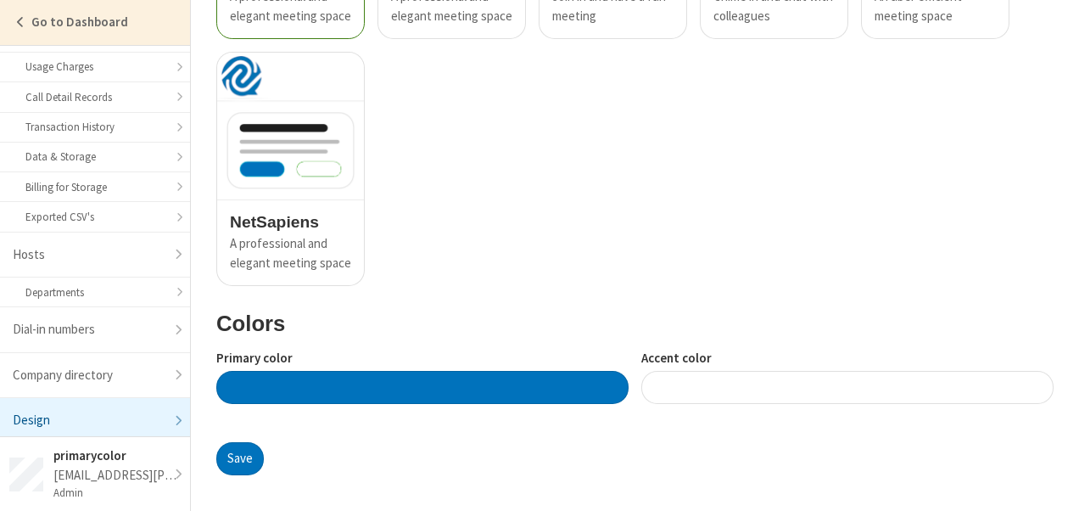
click at [691, 383] on div at bounding box center [847, 387] width 412 height 33
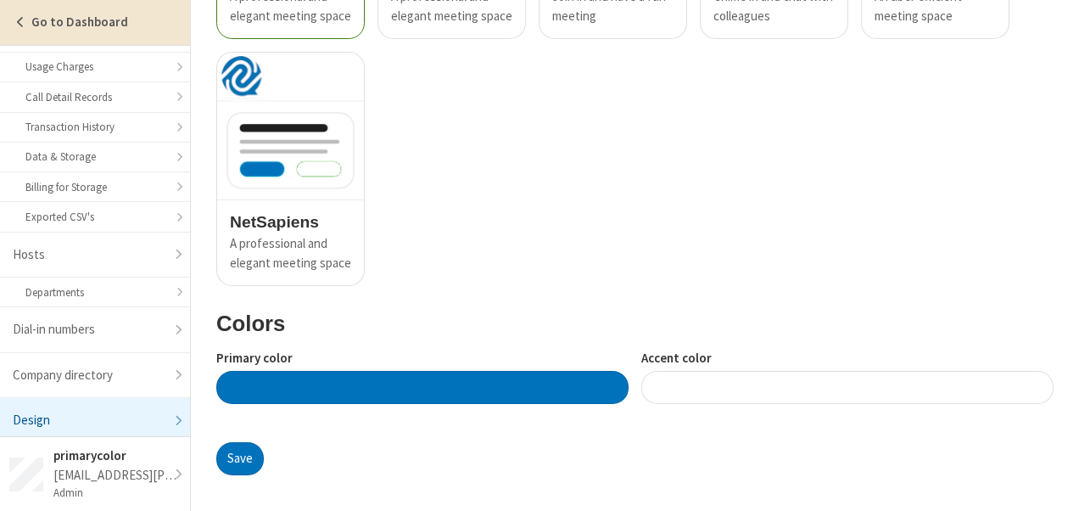
click at [20, 19] on span "Company admin sidebar" at bounding box center [20, 22] width 15 height 14
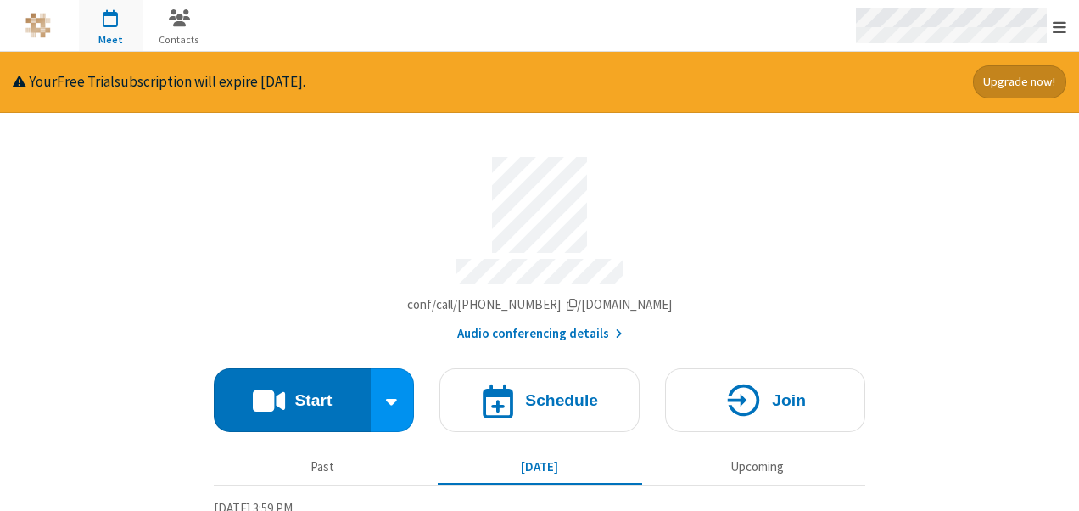
click at [1060, 42] on div "Open menu" at bounding box center [959, 25] width 239 height 51
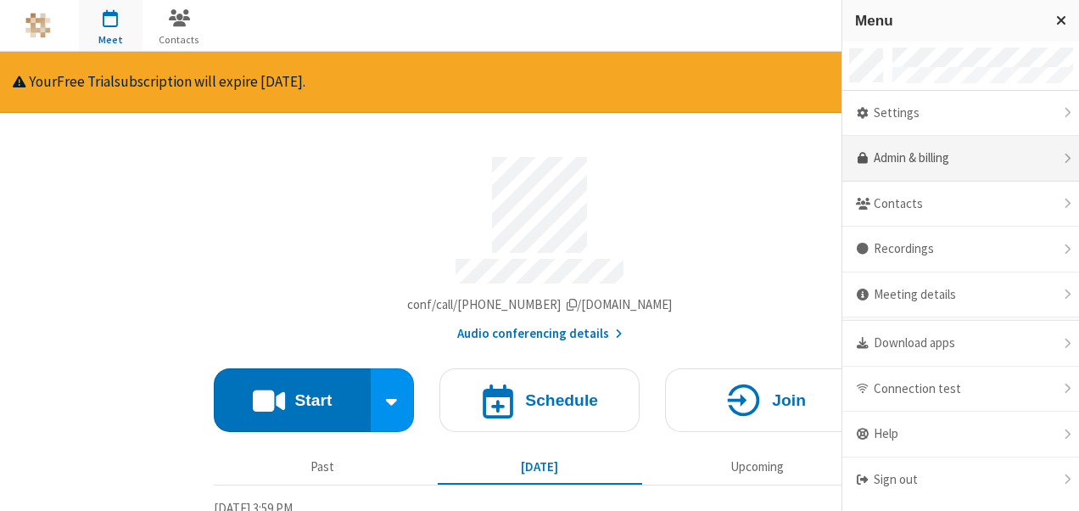
click at [999, 147] on link "Admin & billing" at bounding box center [960, 159] width 237 height 46
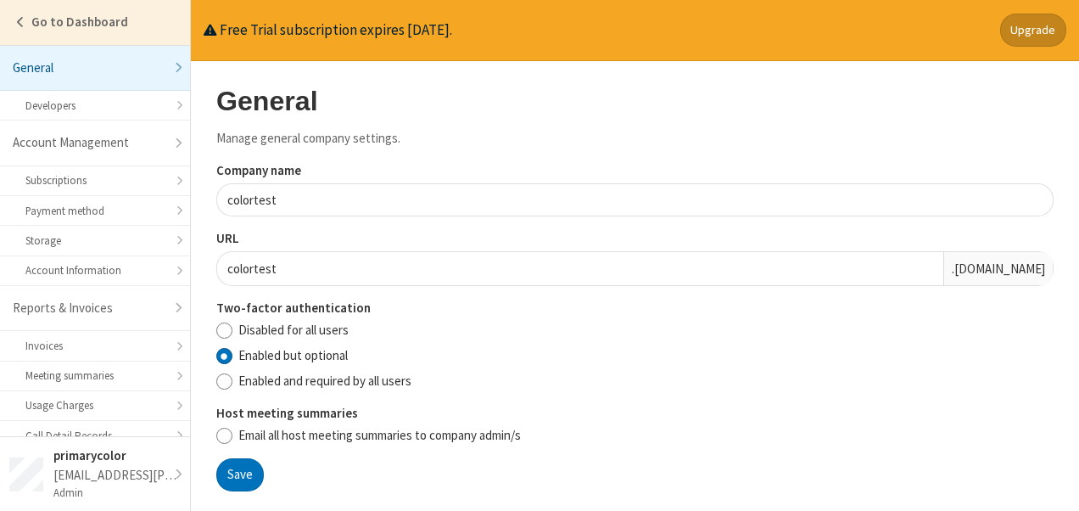
scroll to position [338, 0]
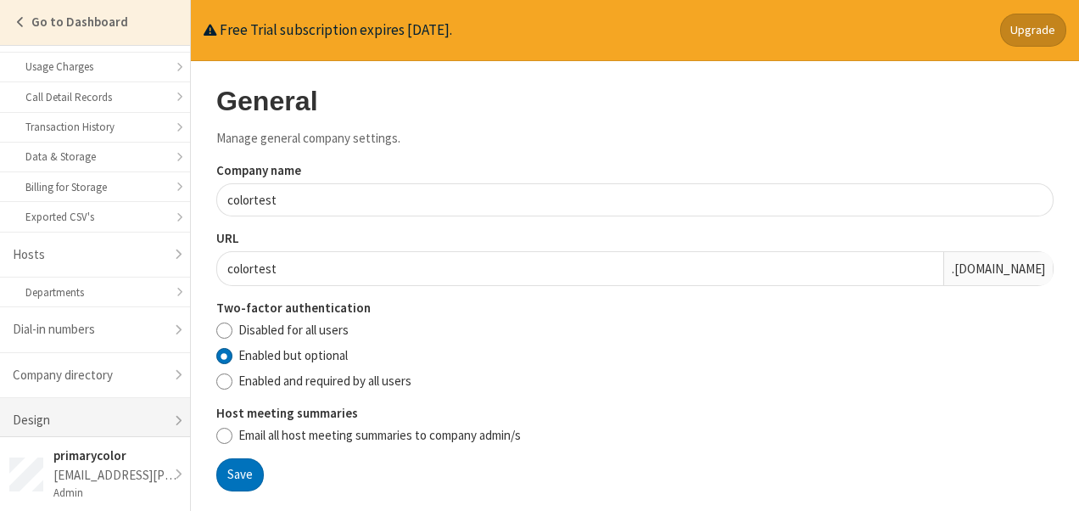
click at [64, 402] on link "Design" at bounding box center [95, 420] width 190 height 45
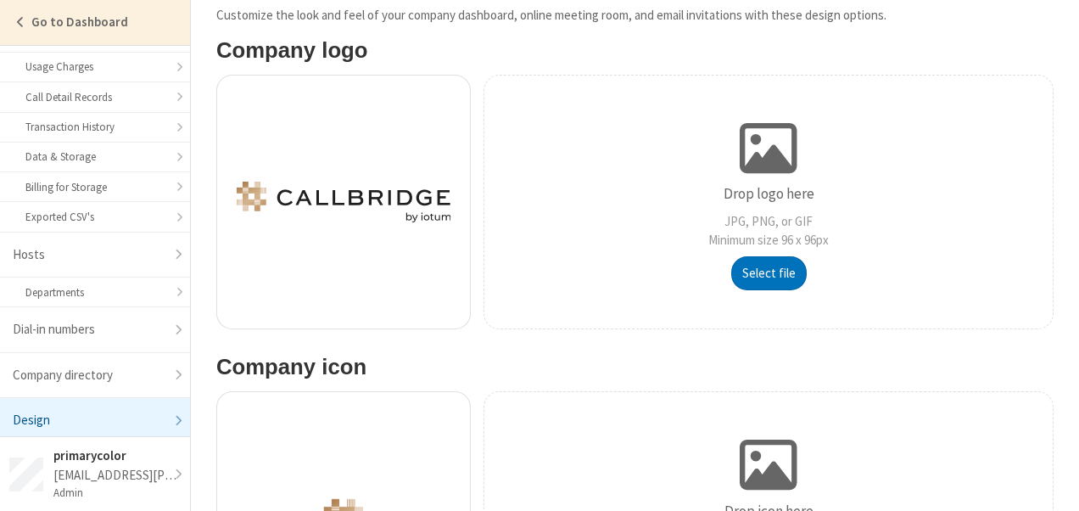
scroll to position [124, 0]
click at [765, 268] on button "Select file" at bounding box center [769, 272] width 76 height 34
type input "C:\fakepath\police-station.png"
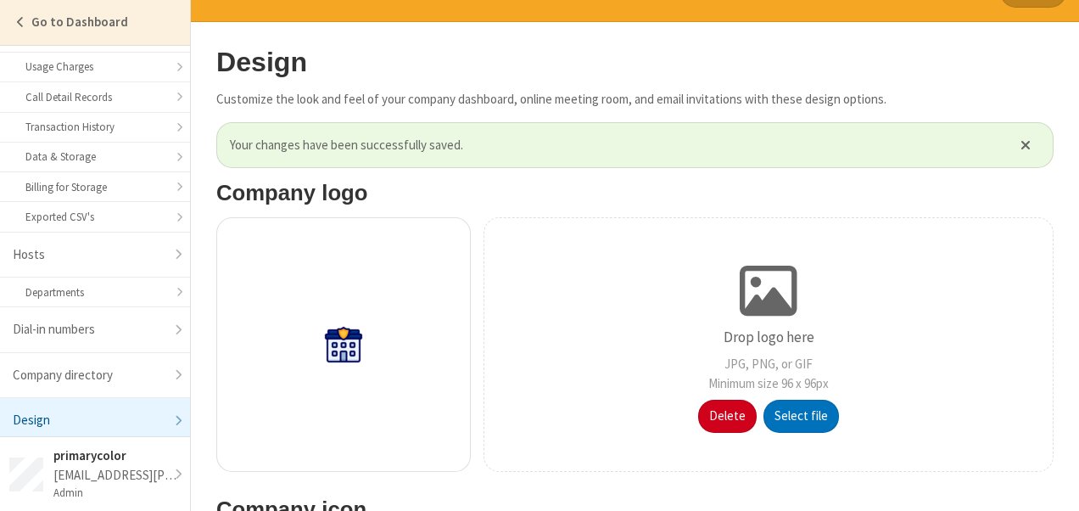
scroll to position [71, 0]
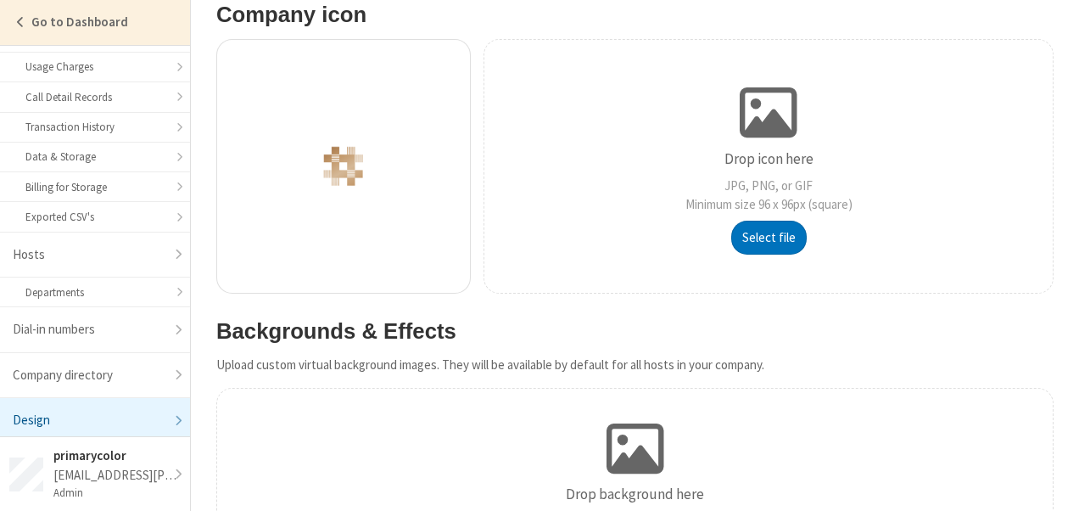
scroll to position [477, 0]
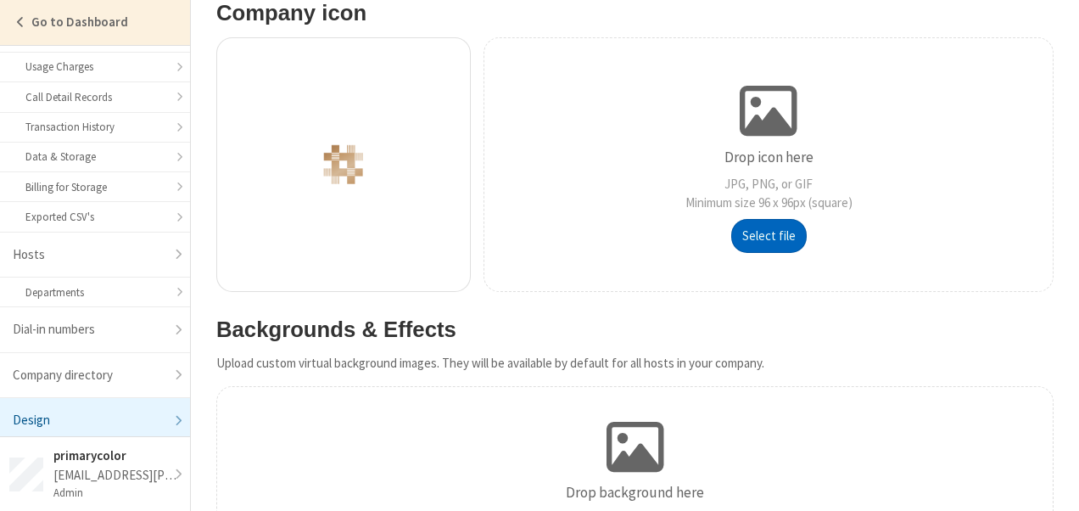
click at [775, 249] on button "Select file" at bounding box center [769, 236] width 76 height 34
type input "C:\fakepath\police-station.png"
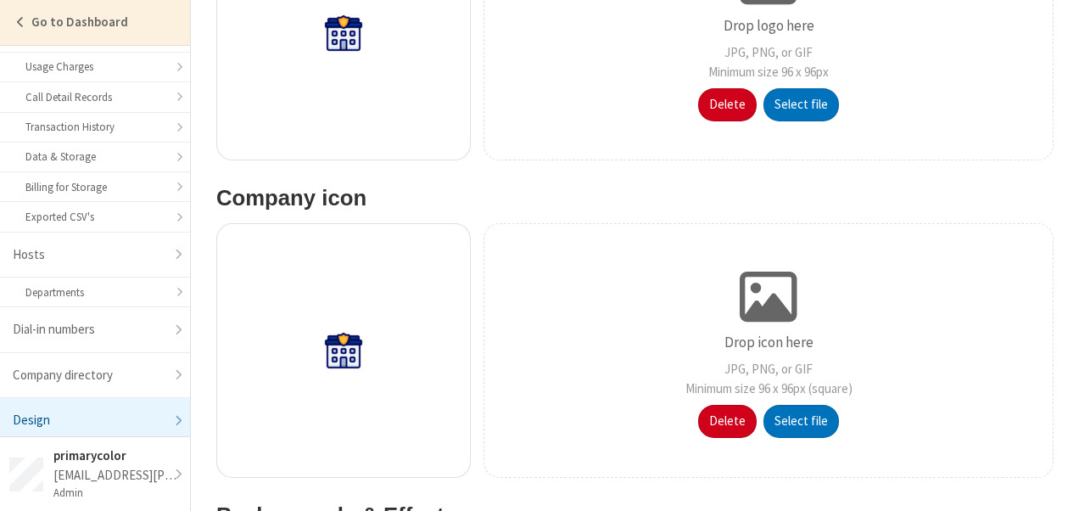
scroll to position [355, 0]
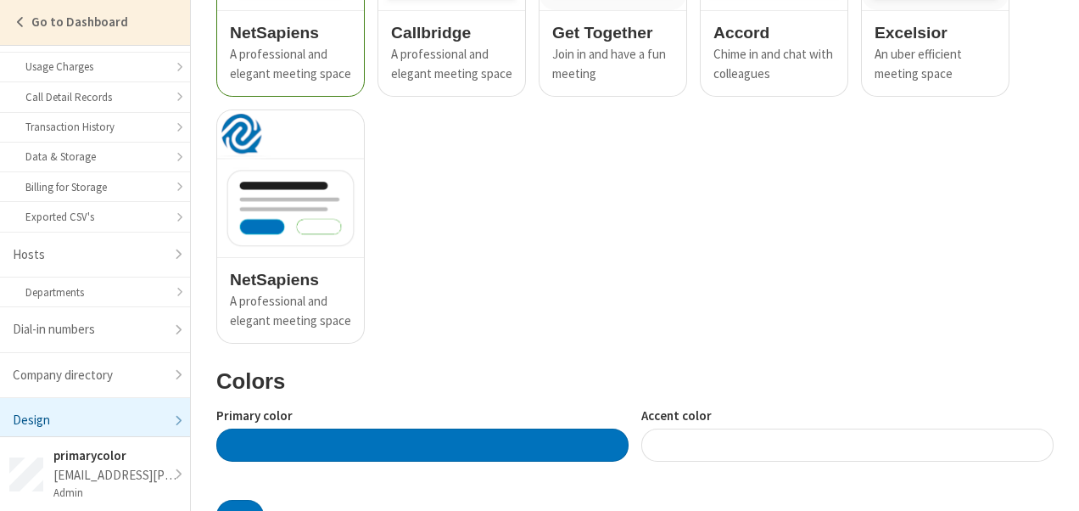
scroll to position [1342, 0]
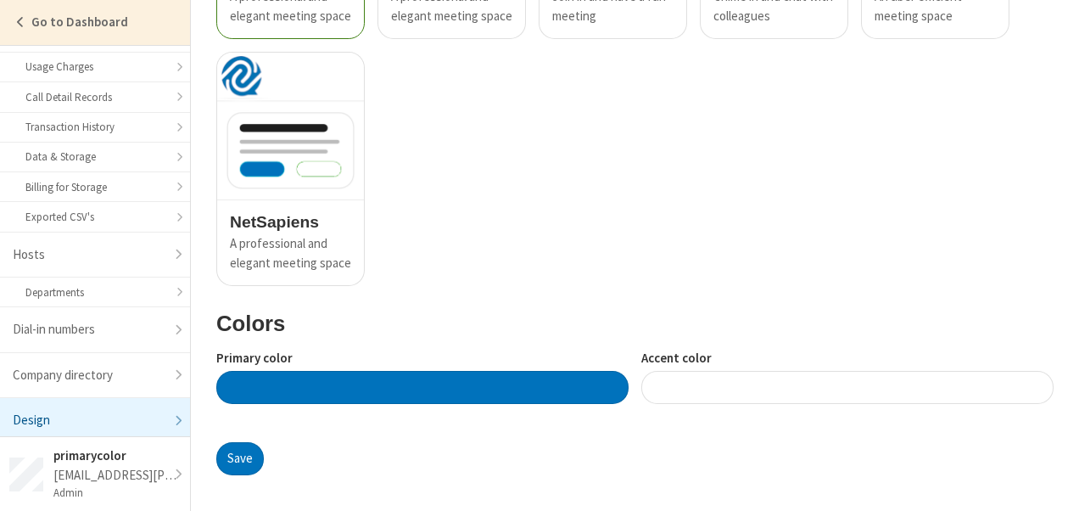
click at [540, 393] on div at bounding box center [422, 387] width 412 height 33
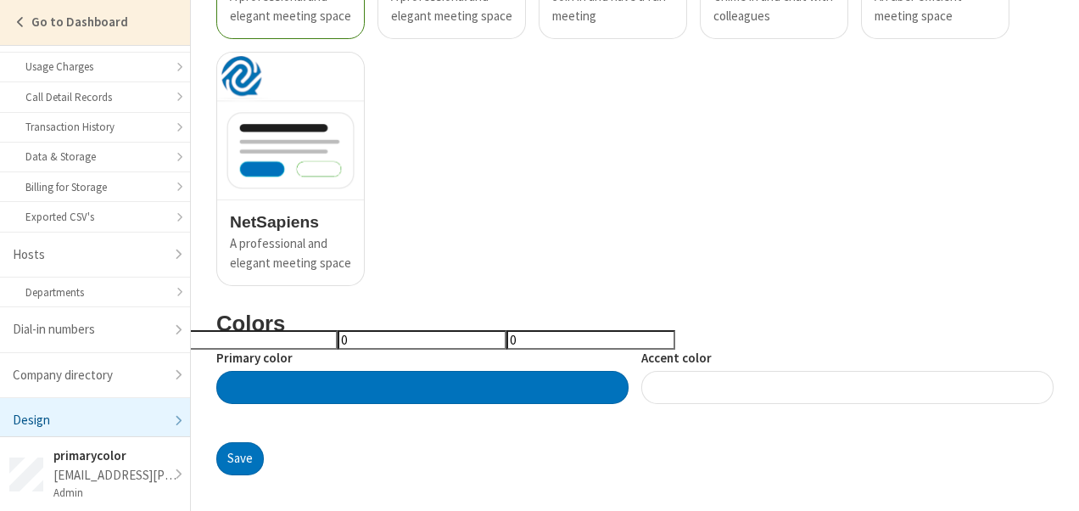
click at [714, 381] on div at bounding box center [847, 387] width 412 height 33
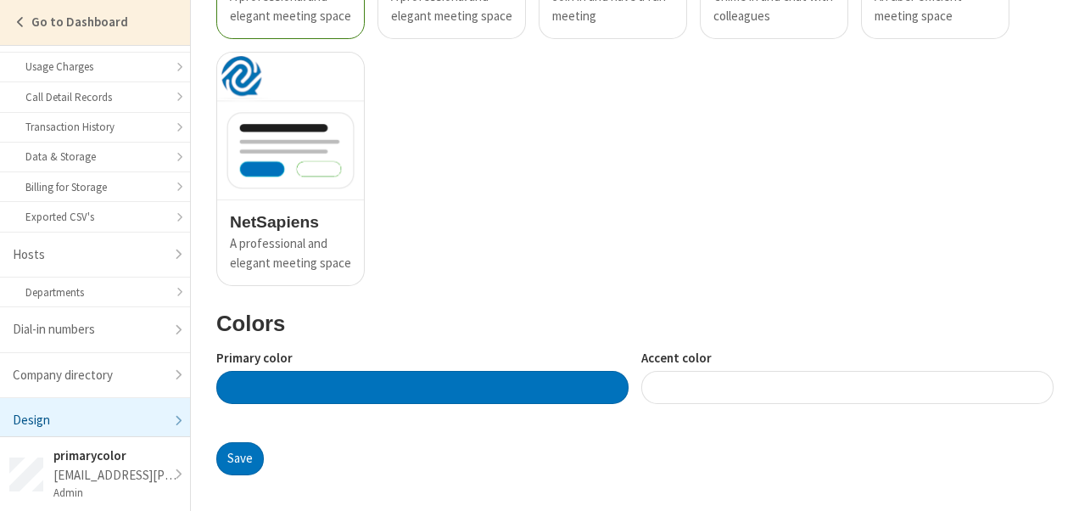
click at [714, 381] on div at bounding box center [847, 387] width 412 height 33
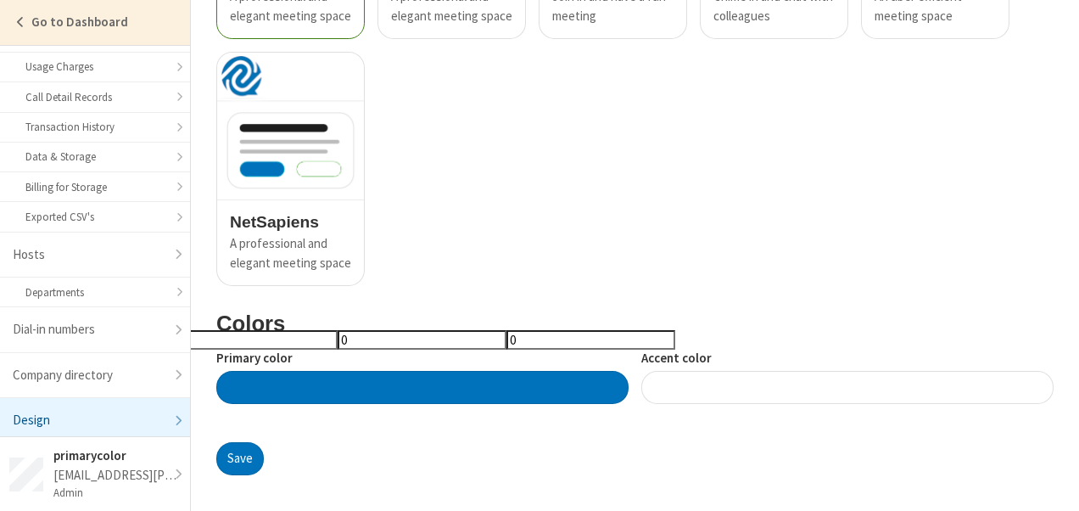
click at [506, 342] on input "0" at bounding box center [590, 340] width 169 height 20
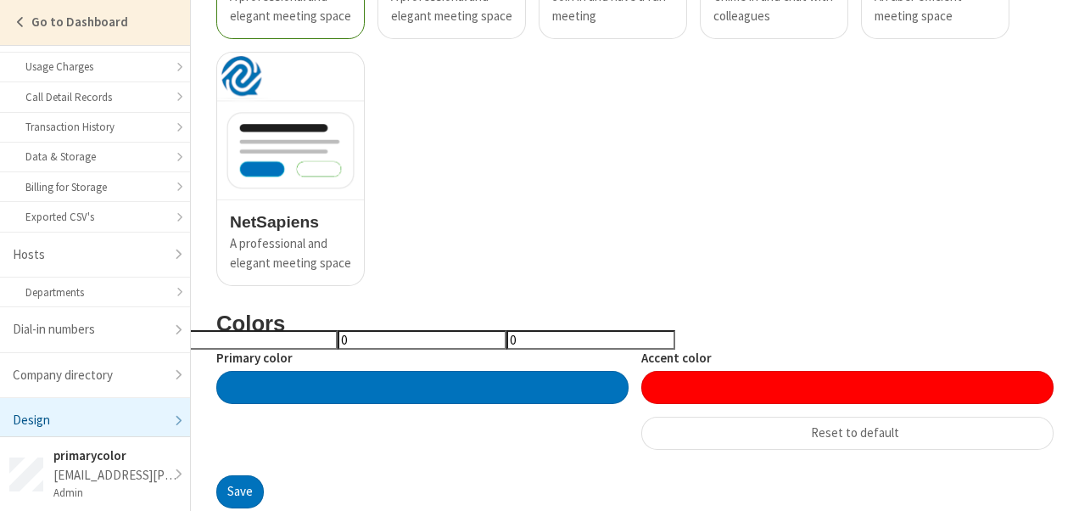
click at [432, 341] on input "0" at bounding box center [422, 340] width 169 height 20
type input "0"
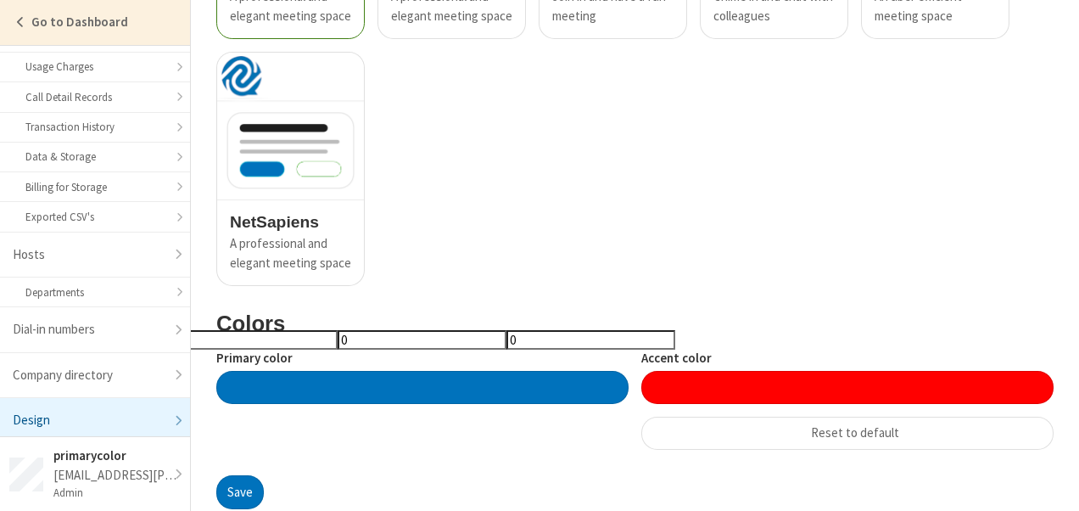
click at [432, 341] on input "0" at bounding box center [422, 340] width 169 height 20
click at [506, 337] on input "0" at bounding box center [590, 340] width 169 height 20
type input "#ff0001"
type input "ff0001"
type input "1"
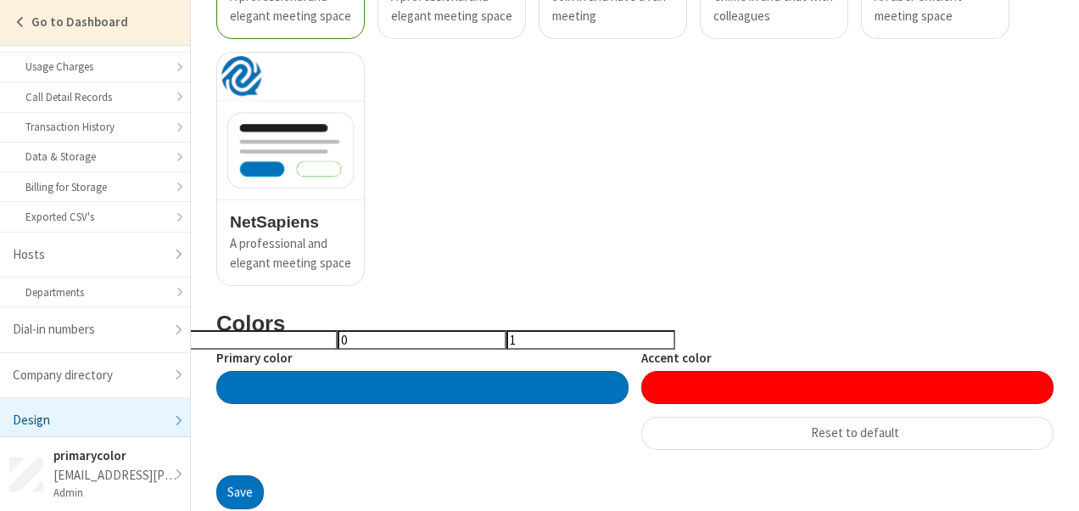
click at [581, 338] on input "1" at bounding box center [590, 340] width 169 height 20
type input "#ff0002"
type input "ff0002"
type input "2"
click at [581, 338] on input "2" at bounding box center [590, 340] width 169 height 20
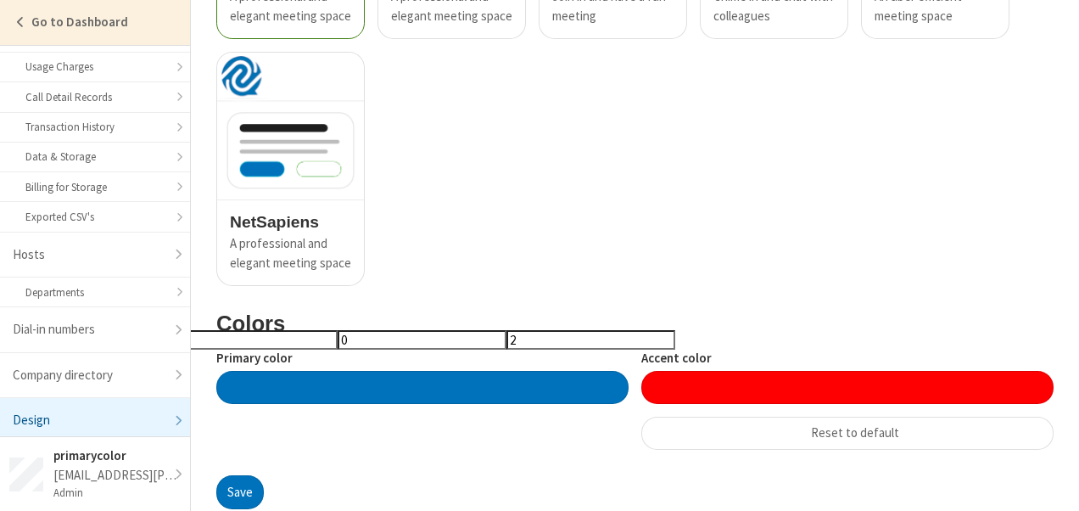
type input "#ff0003"
type input "ff0003"
type input "3"
click at [581, 338] on input "3" at bounding box center [590, 340] width 169 height 20
click at [416, 343] on input "0" at bounding box center [422, 340] width 169 height 20
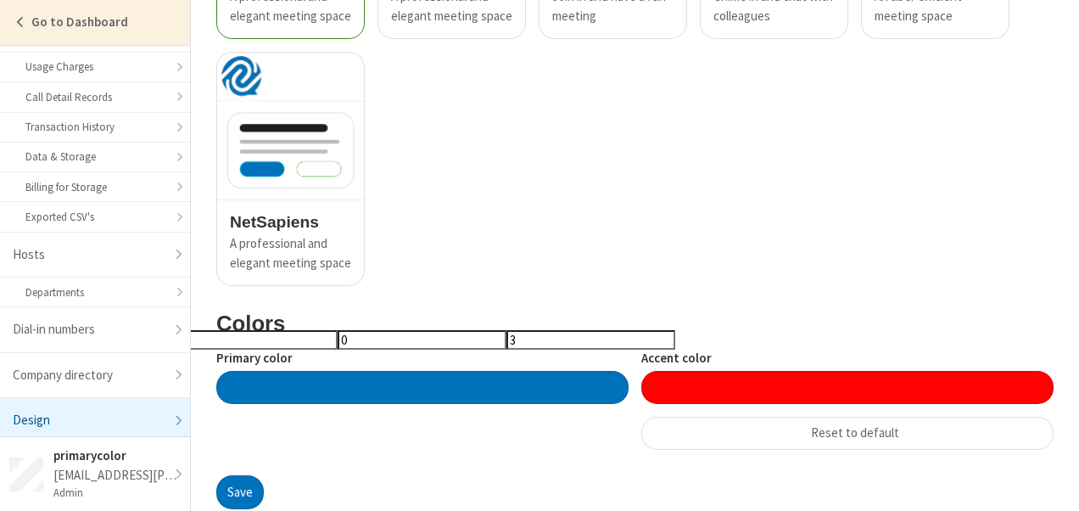
type input "#ff0103"
type input "ff0103"
type input "1"
click at [434, 337] on input "1" at bounding box center [422, 340] width 169 height 20
type input "#ff0203"
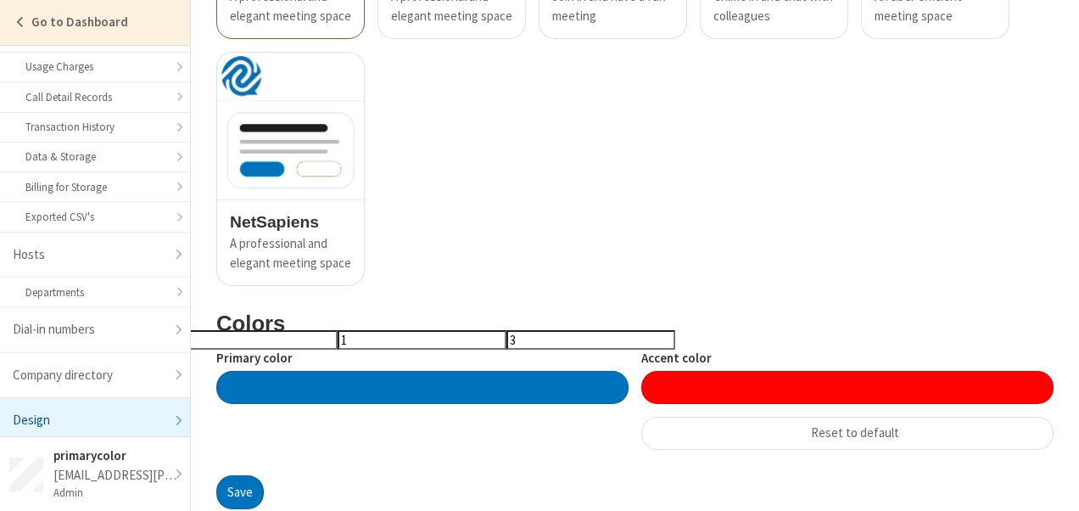
type input "ff0203"
type input "2"
click at [434, 337] on input "2" at bounding box center [422, 340] width 169 height 20
type input "#ff0303"
type input "ff0303"
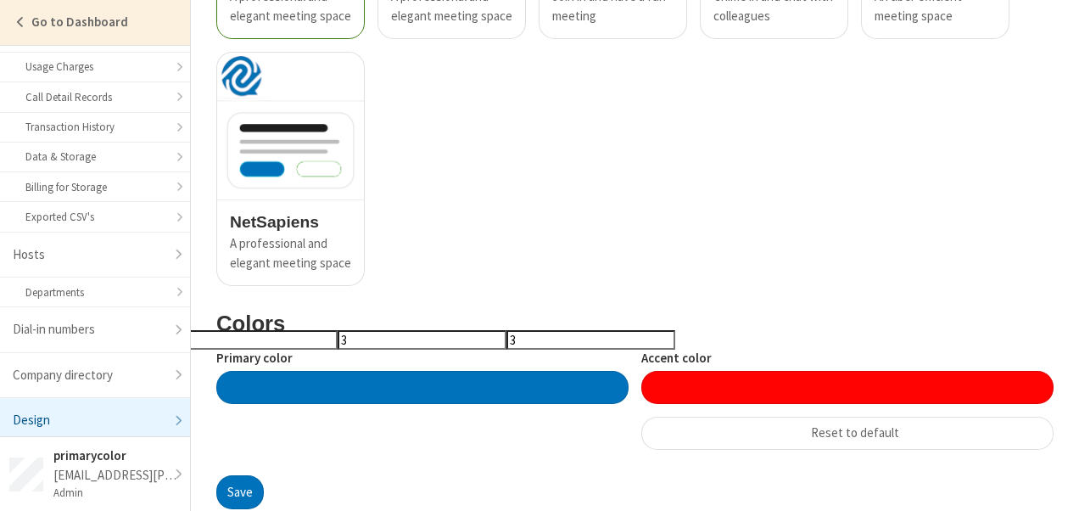
type input "4"
click at [434, 337] on input "4" at bounding box center [422, 340] width 169 height 20
type input "#ff0503"
type input "ff0503"
type input "5"
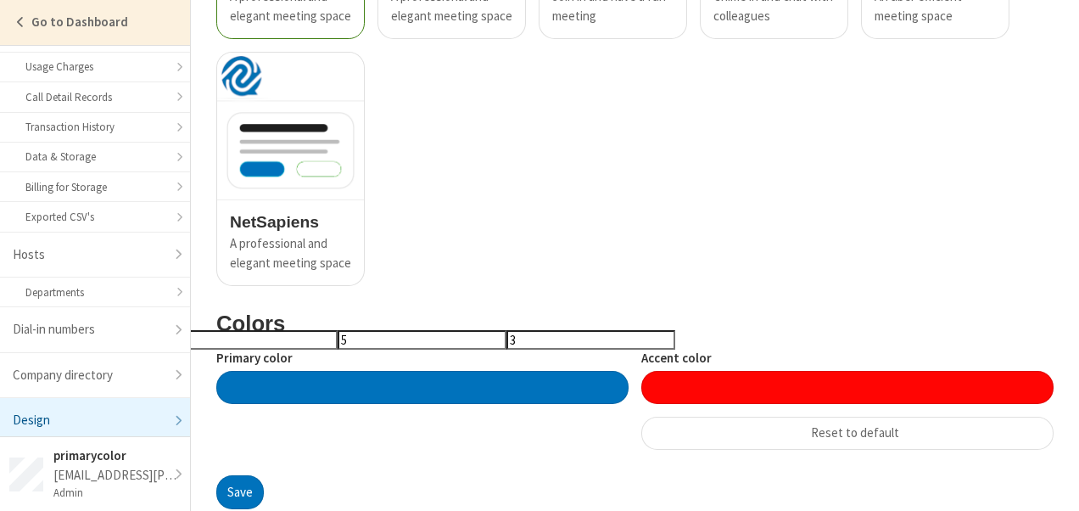
click at [434, 337] on input "5" at bounding box center [422, 340] width 169 height 20
type input "#ff0603"
type input "ff0603"
type input "6"
click at [434, 337] on input "6" at bounding box center [422, 340] width 169 height 20
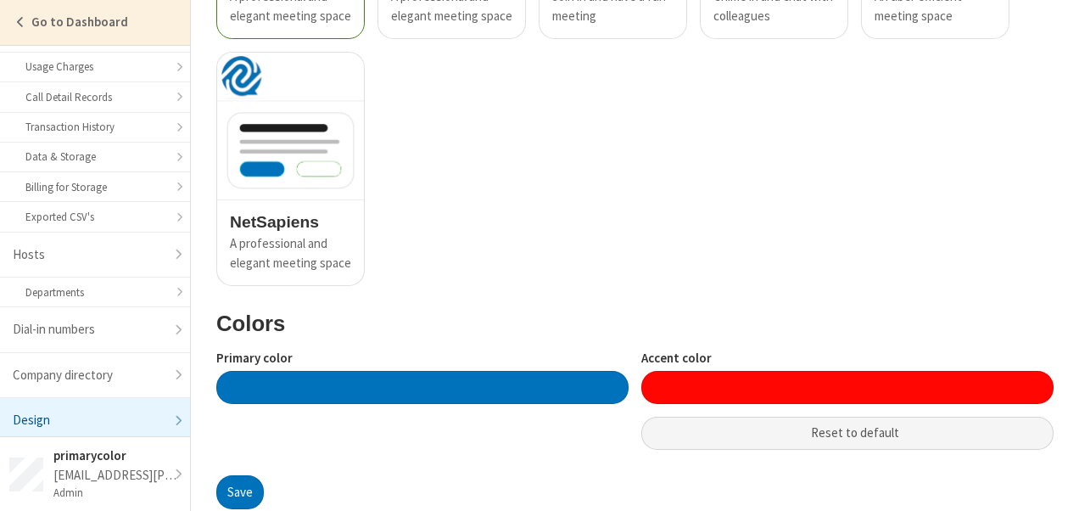
click at [653, 420] on button "Reset to default" at bounding box center [847, 434] width 412 height 34
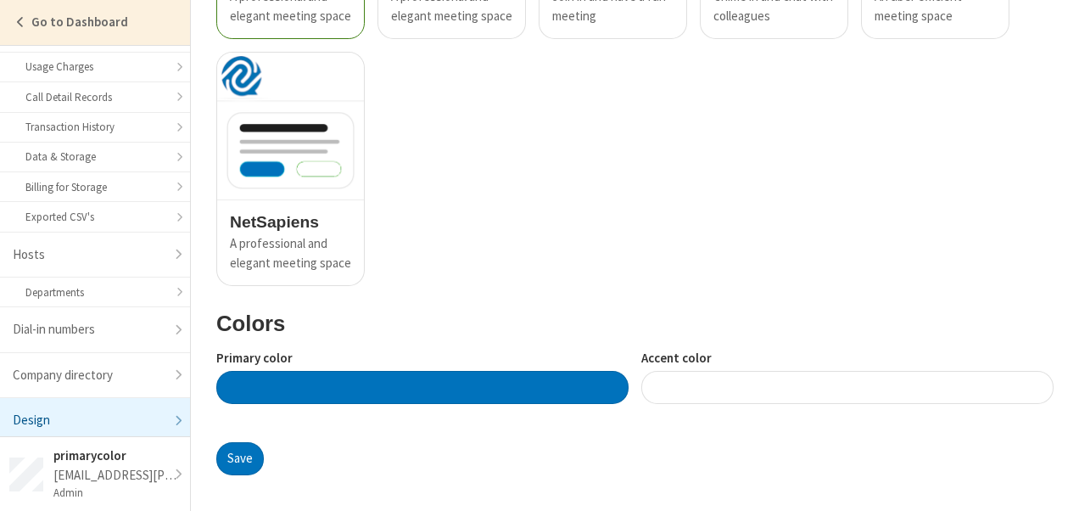
click at [722, 376] on div at bounding box center [847, 387] width 412 height 33
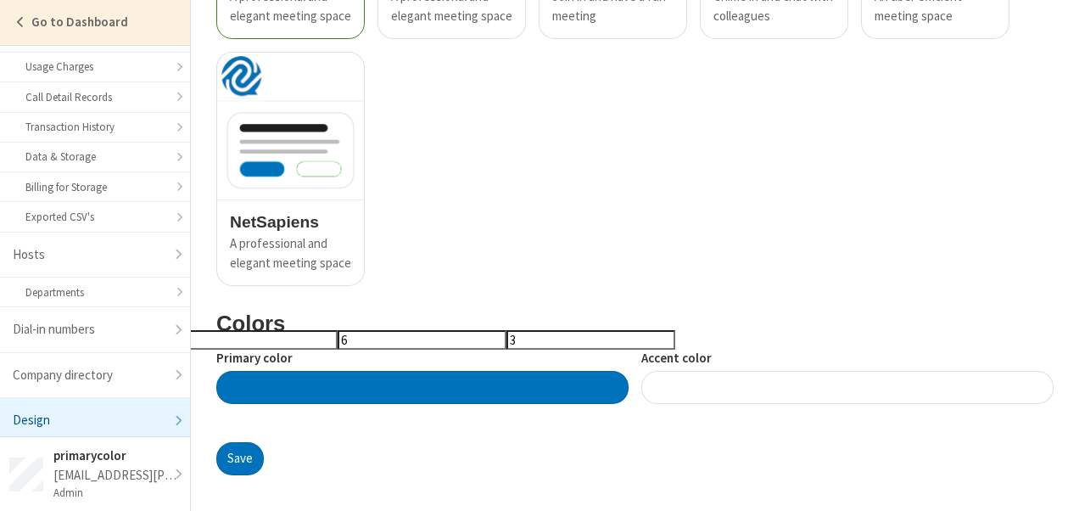
click at [241, 338] on input "255" at bounding box center [253, 340] width 169 height 20
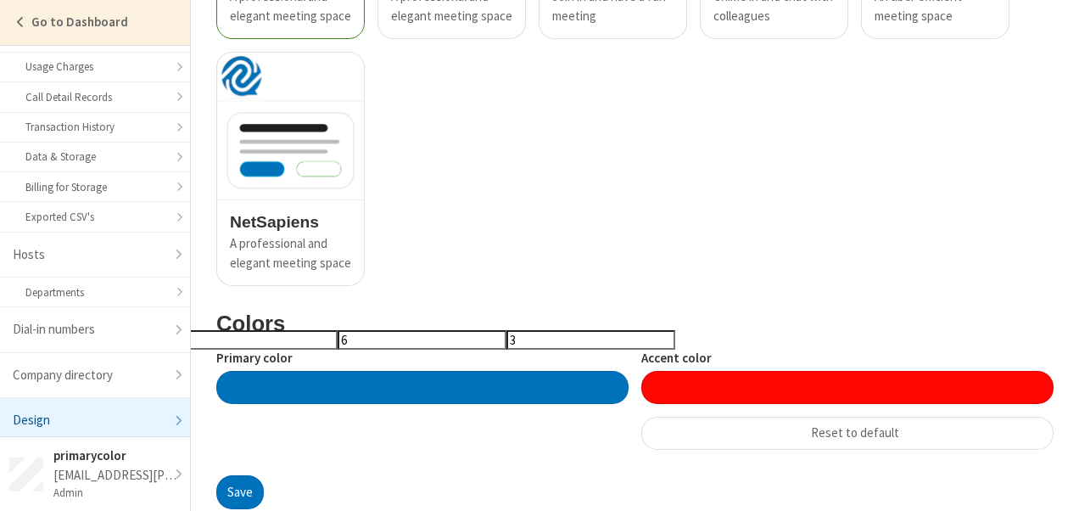
click at [283, 338] on input "255" at bounding box center [253, 340] width 169 height 20
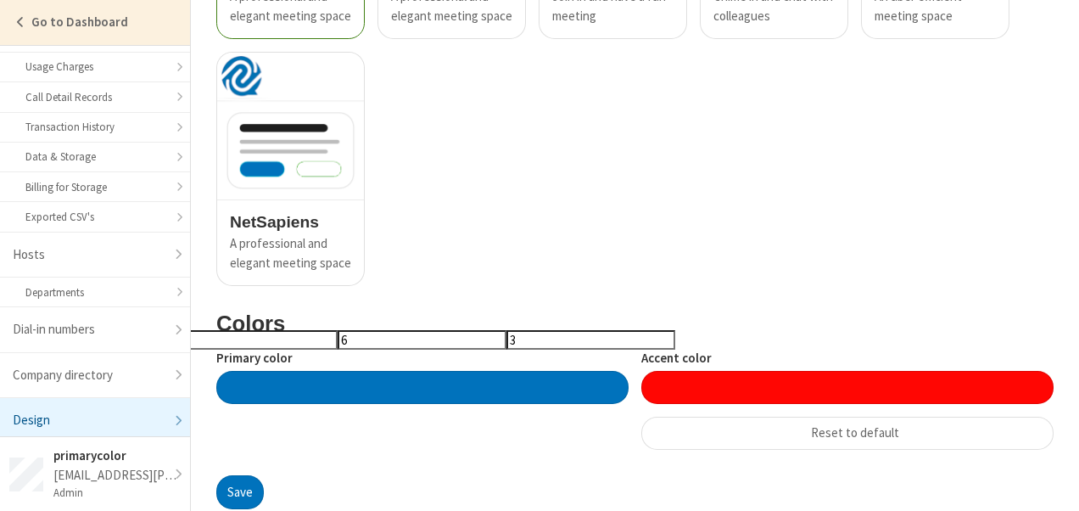
click at [283, 338] on input "255" at bounding box center [253, 340] width 169 height 20
type input "255"
click at [283, 338] on input "255" at bounding box center [253, 340] width 169 height 20
type input "#fe0603"
type input "fe0603"
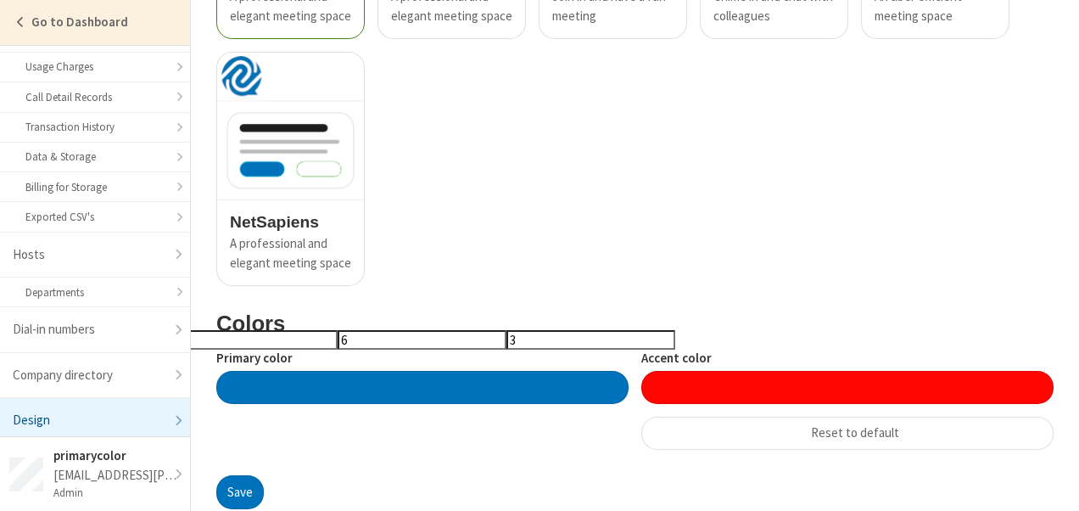
type input "254"
click at [282, 342] on input "254" at bounding box center [253, 340] width 169 height 20
type input "#fd0603"
type input "fd0603"
type input "253"
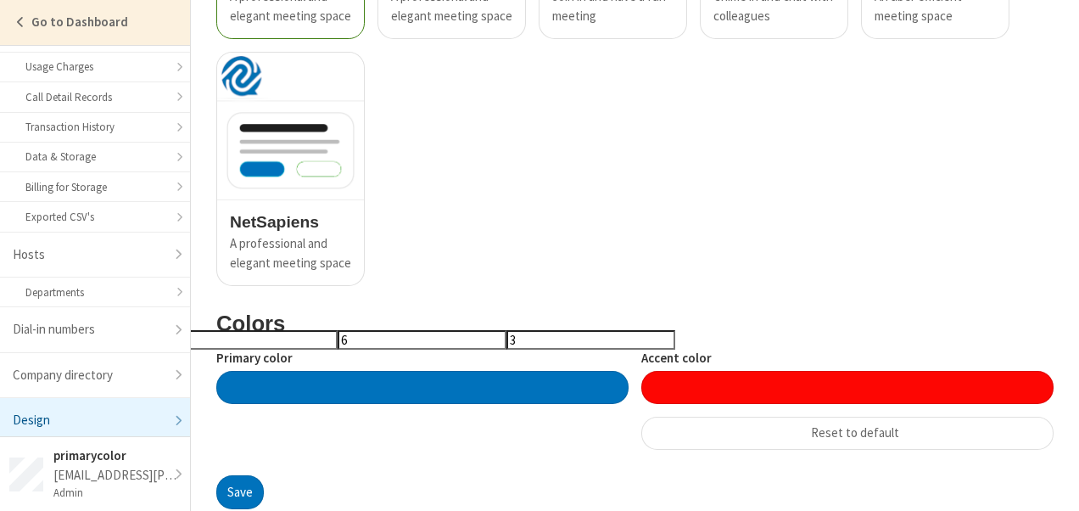
click at [282, 342] on input "253" at bounding box center [253, 340] width 169 height 20
type input "#fc0603"
type input "fc0603"
type input "252"
click at [282, 342] on input "252" at bounding box center [253, 340] width 169 height 20
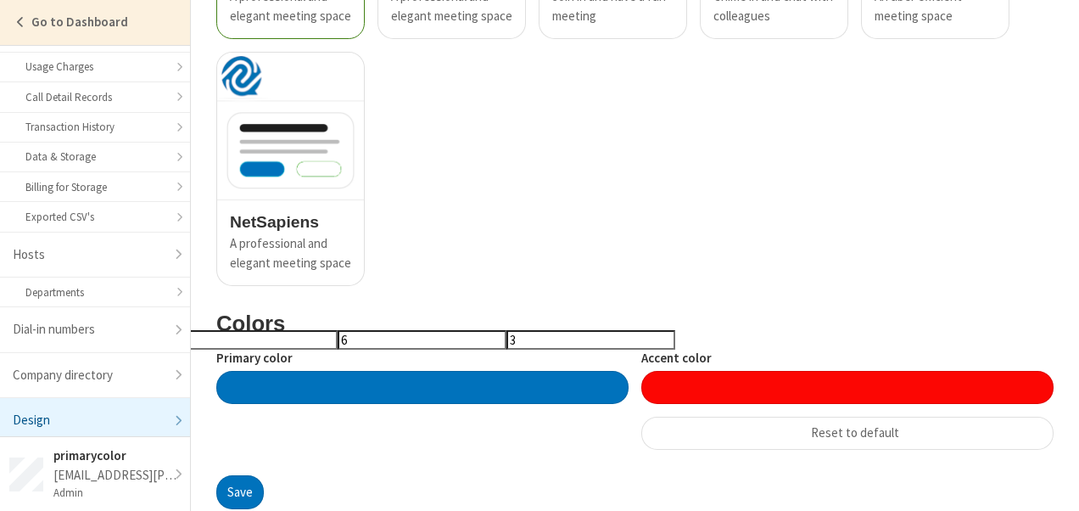
type input "#fb0603"
type input "fb0603"
type input "251"
click at [282, 342] on input "251" at bounding box center [253, 340] width 169 height 20
type input "#fa0603"
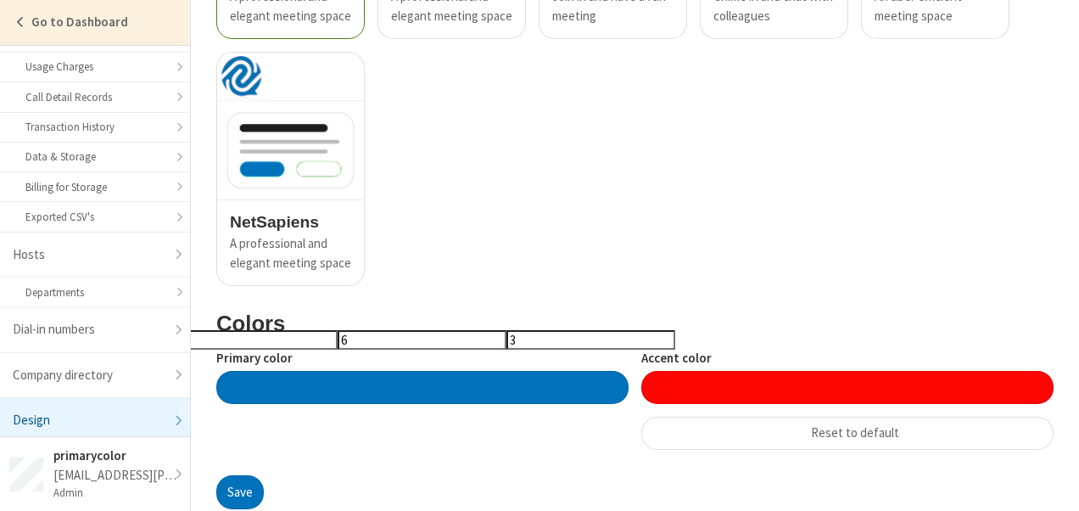
type input "fa0603"
type input "250"
click at [282, 342] on input "250" at bounding box center [253, 340] width 169 height 20
type input "#f90603"
type input "f90603"
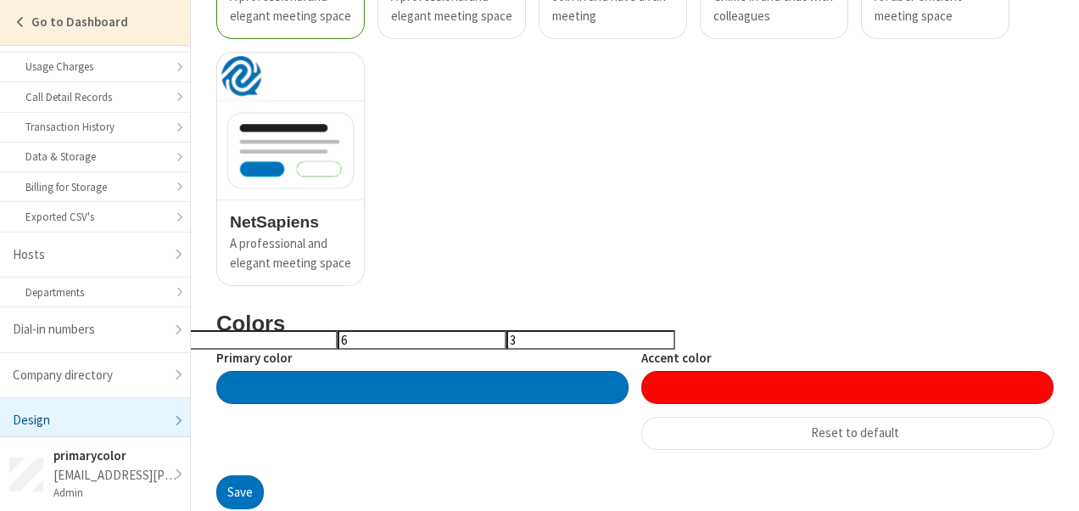
type input "249"
click at [282, 342] on input "249" at bounding box center [253, 340] width 169 height 20
type input "#f80603"
type input "f80603"
type input "248"
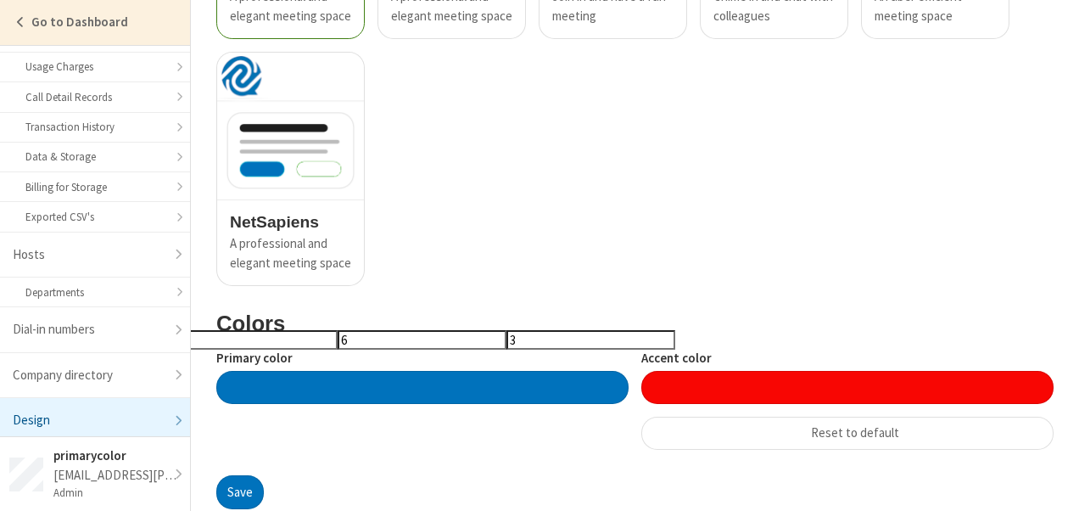
click at [282, 342] on input "248" at bounding box center [253, 340] width 169 height 20
type input "#f70603"
type input "f70603"
type input "247"
click at [282, 342] on input "247" at bounding box center [253, 340] width 169 height 20
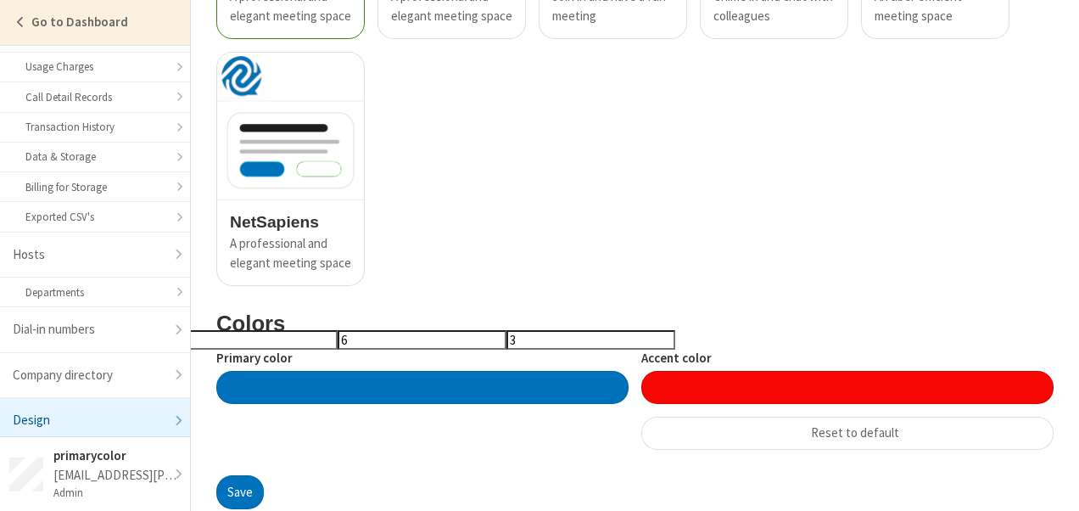
type input "#f60603"
type input "f60603"
type input "246"
click at [282, 342] on input "246" at bounding box center [253, 340] width 169 height 20
type input "#f50603"
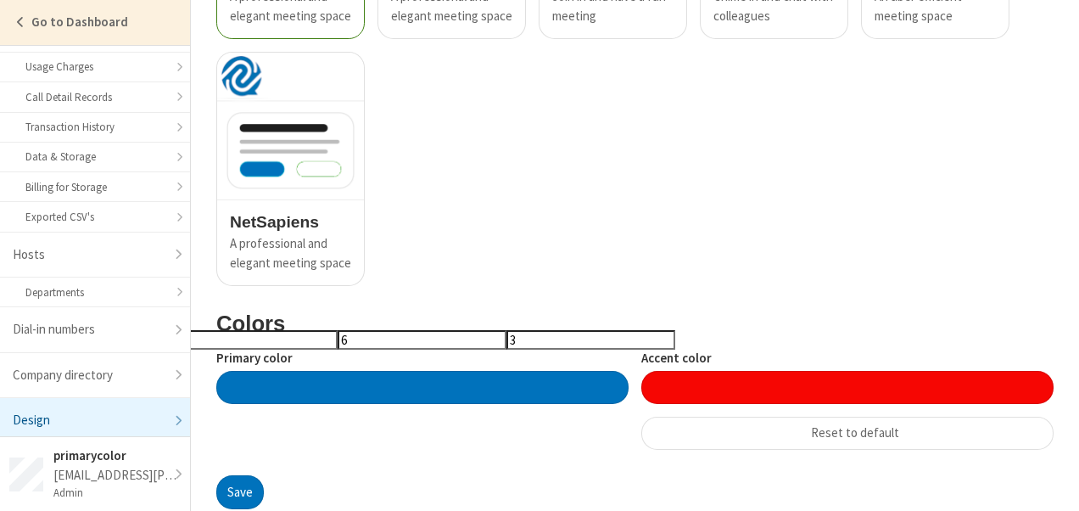
type input "f50603"
type input "245"
click at [282, 342] on input "245" at bounding box center [253, 340] width 169 height 20
type input "#f40603"
type input "f40603"
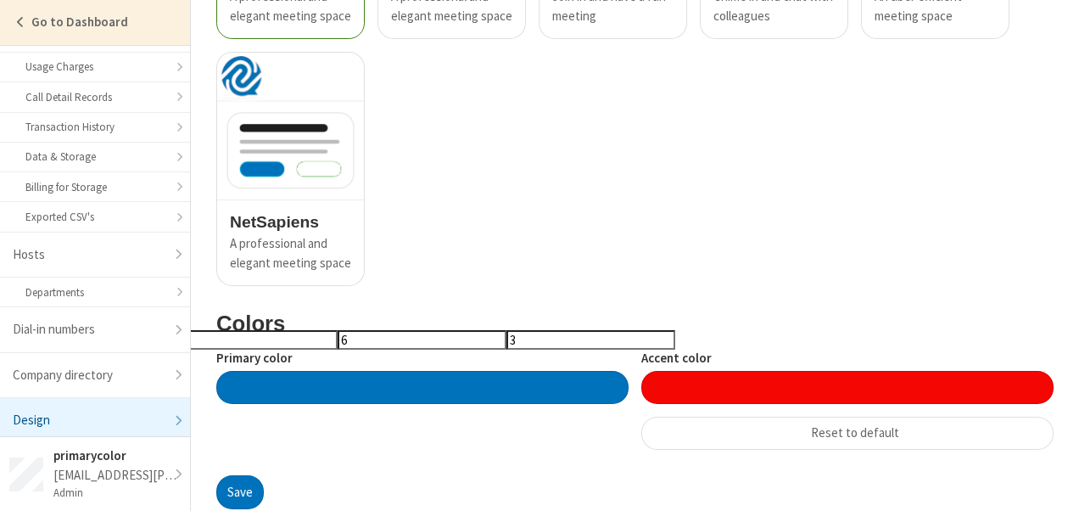
type input "244"
click at [282, 342] on input "244" at bounding box center [253, 340] width 169 height 20
type input "#f30603"
type input "f30603"
type input "243"
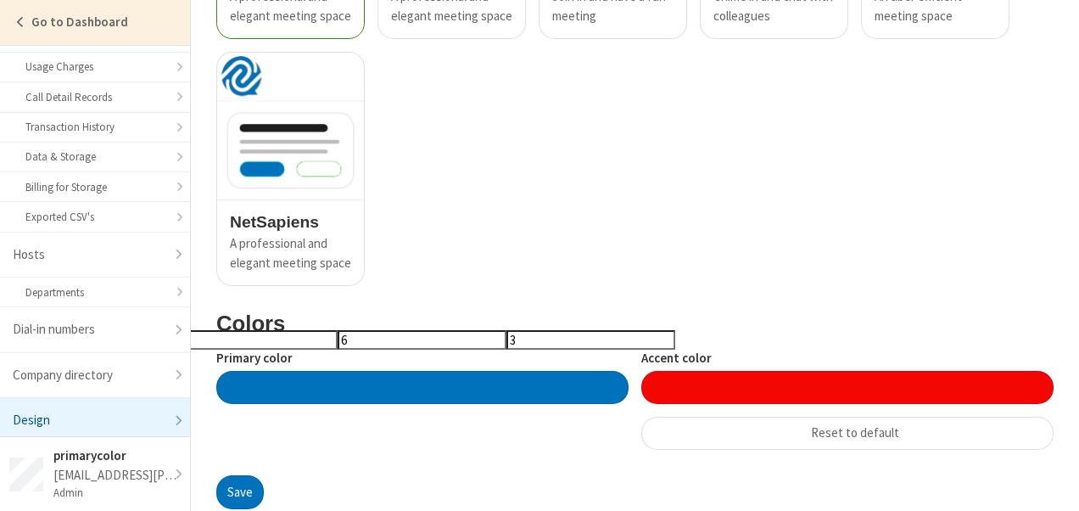
click at [282, 342] on input "243" at bounding box center [253, 340] width 169 height 20
type input "#f20603"
type input "f20603"
type input "242"
click at [282, 342] on input "242" at bounding box center [253, 340] width 169 height 20
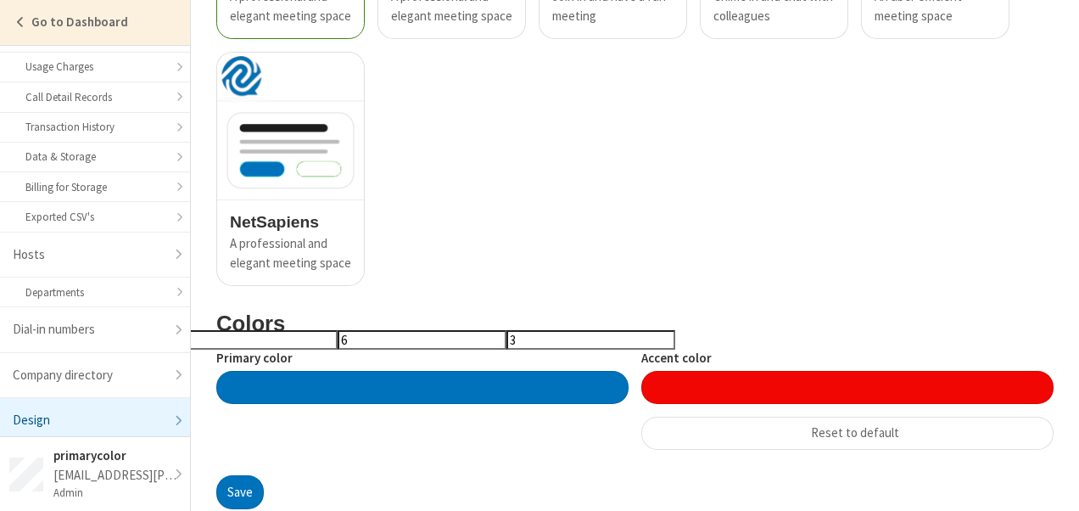
type input "#f10603"
type input "f10603"
type input "241"
click at [282, 342] on input "241" at bounding box center [253, 340] width 169 height 20
type input "#f00603"
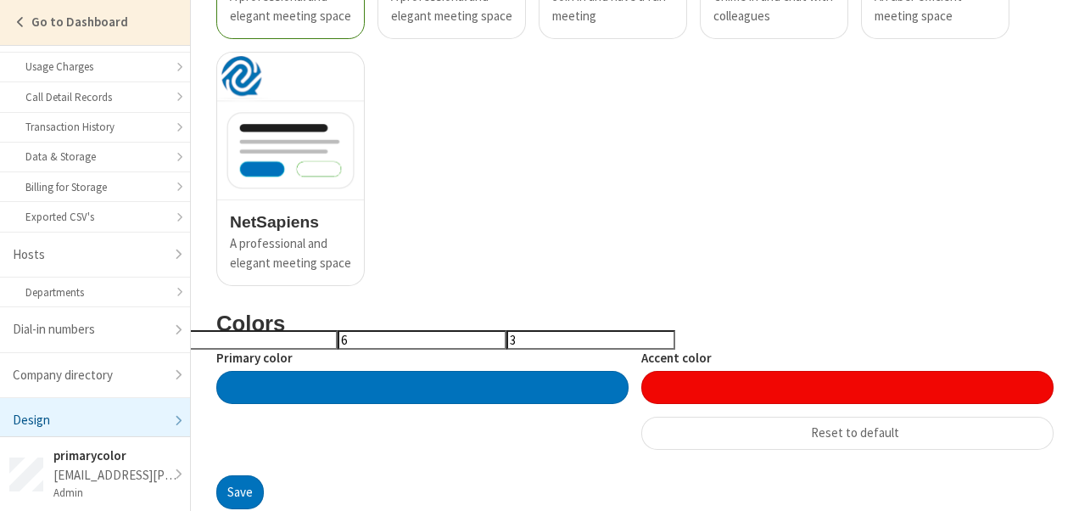
type input "f00603"
type input "240"
click at [282, 342] on input "240" at bounding box center [253, 340] width 169 height 20
type input "#ef0603"
type input "ef0603"
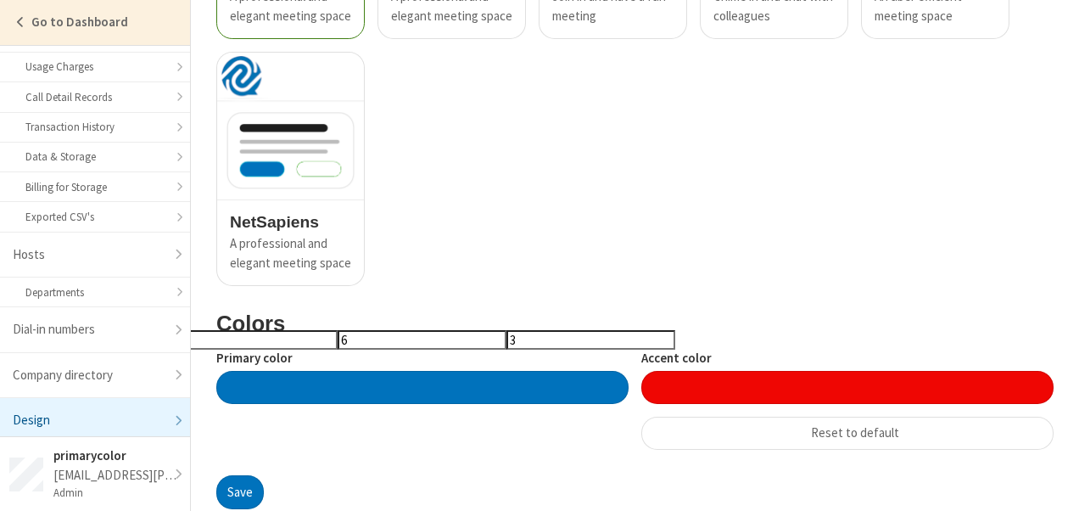
type input "239"
click at [282, 342] on input "239" at bounding box center [253, 340] width 169 height 20
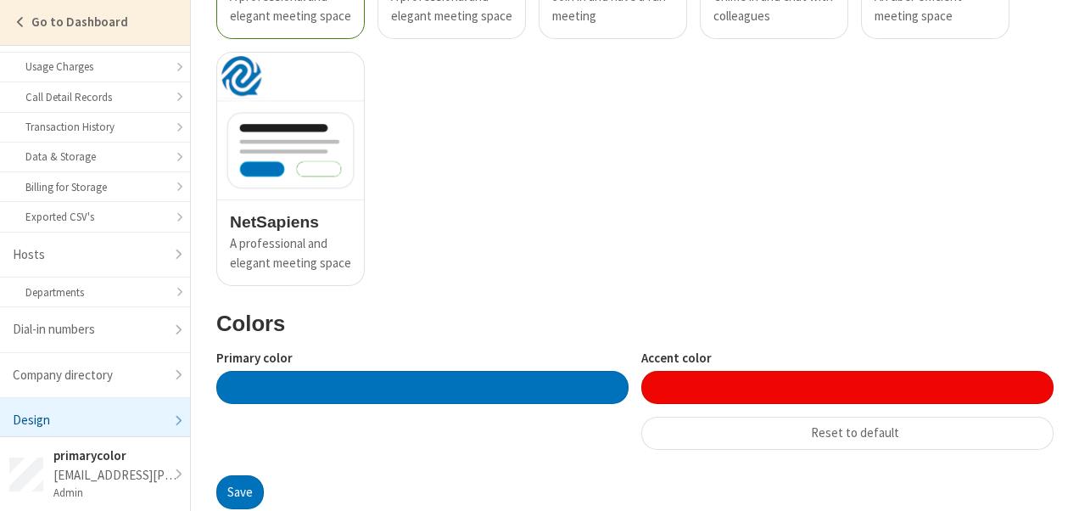
click at [314, 386] on div at bounding box center [422, 387] width 412 height 33
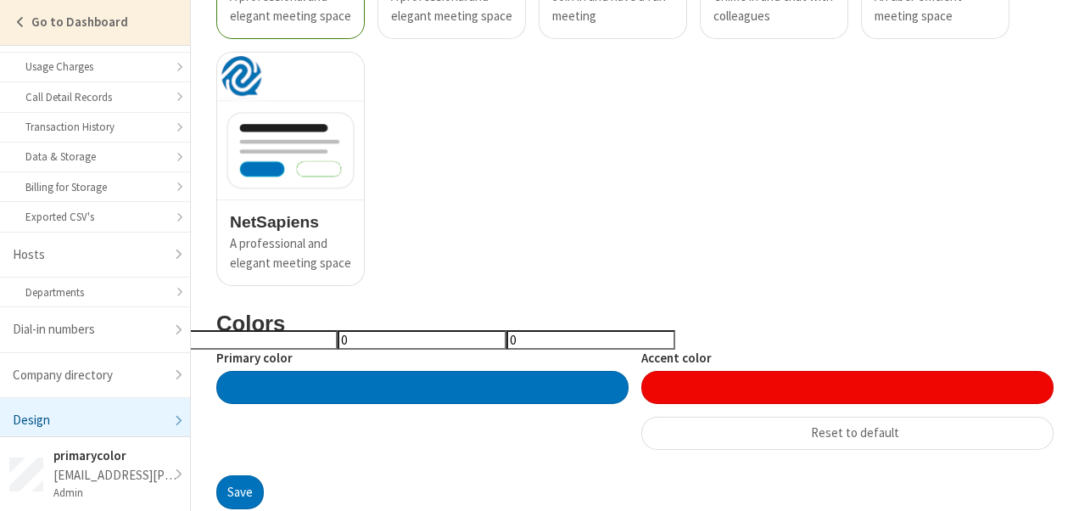
click at [314, 386] on div at bounding box center [422, 387] width 412 height 33
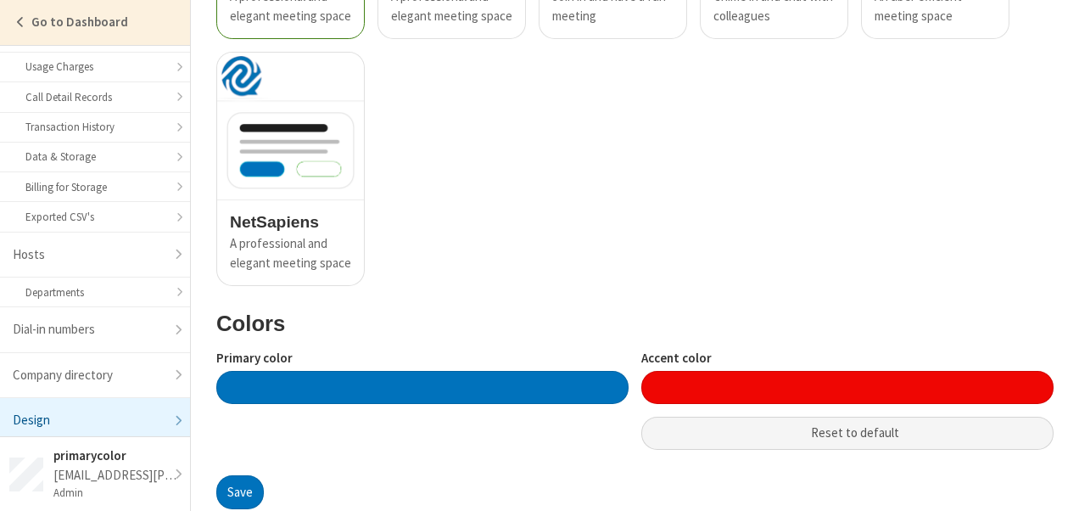
click at [839, 431] on button "Reset to default" at bounding box center [847, 434] width 412 height 34
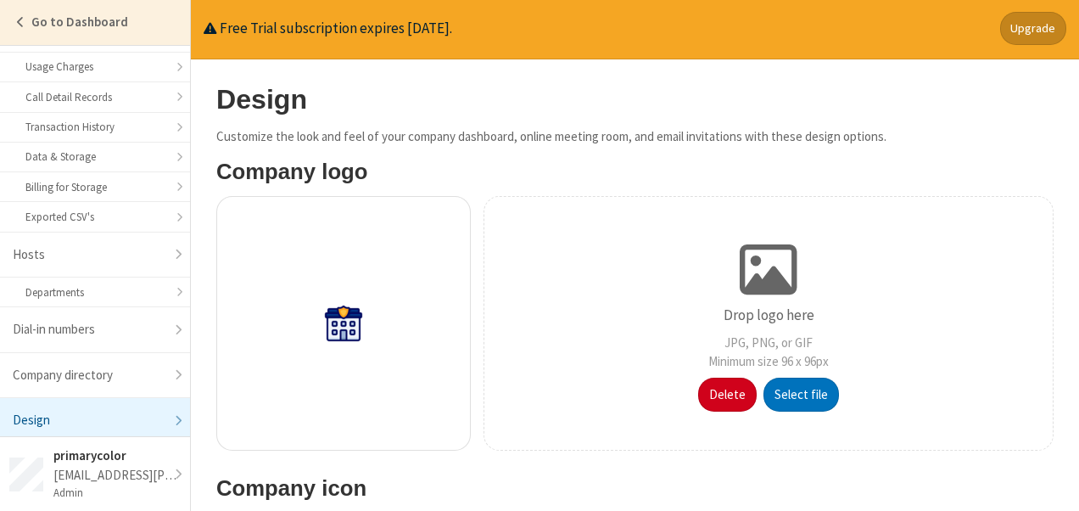
scroll to position [0, 0]
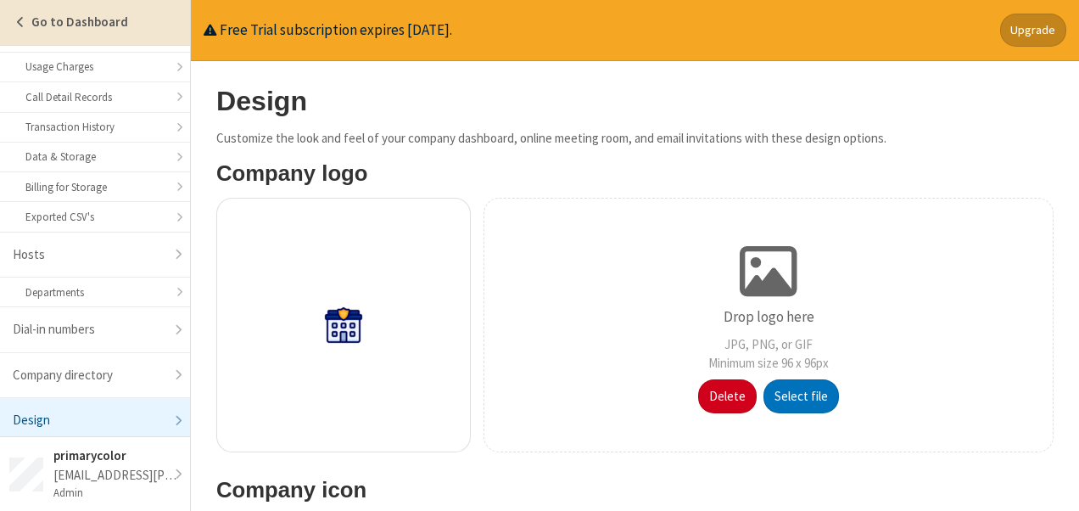
click at [37, 26] on strong "Go to Dashboard" at bounding box center [79, 22] width 97 height 16
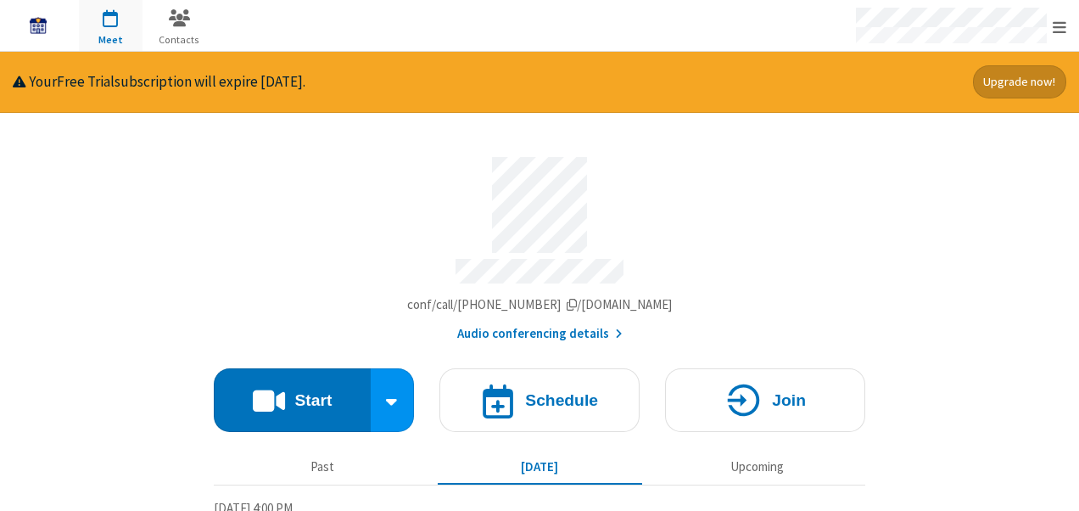
click at [37, 34] on img "Logo" at bounding box center [37, 25] width 25 height 25
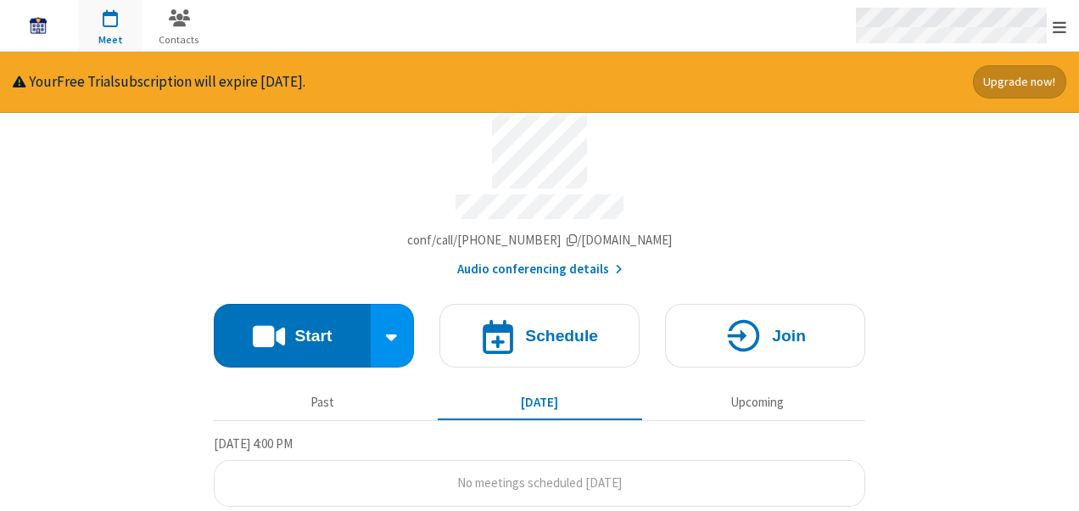
click at [1065, 28] on span "Open menu" at bounding box center [1060, 27] width 14 height 17
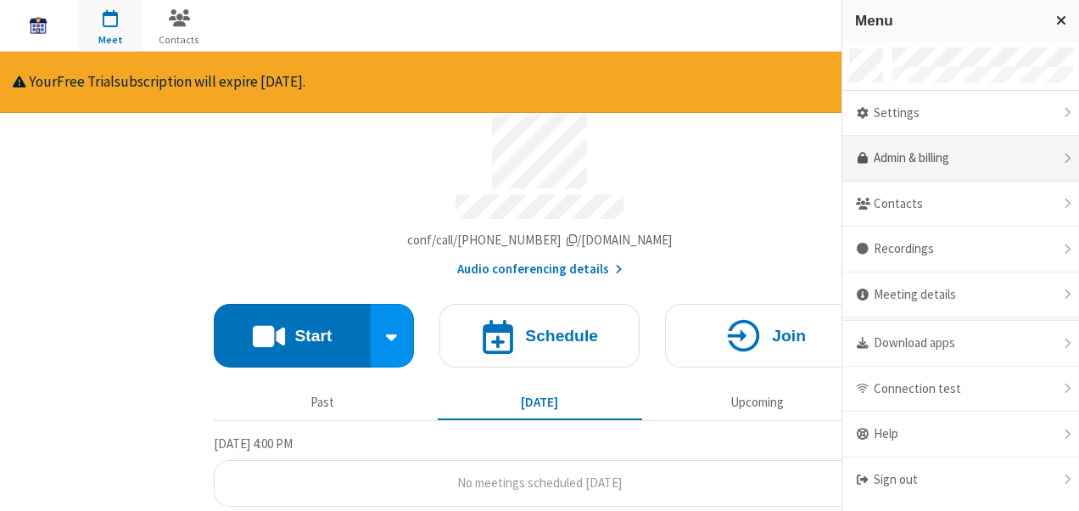
click at [952, 154] on link "Admin & billing" at bounding box center [960, 159] width 237 height 46
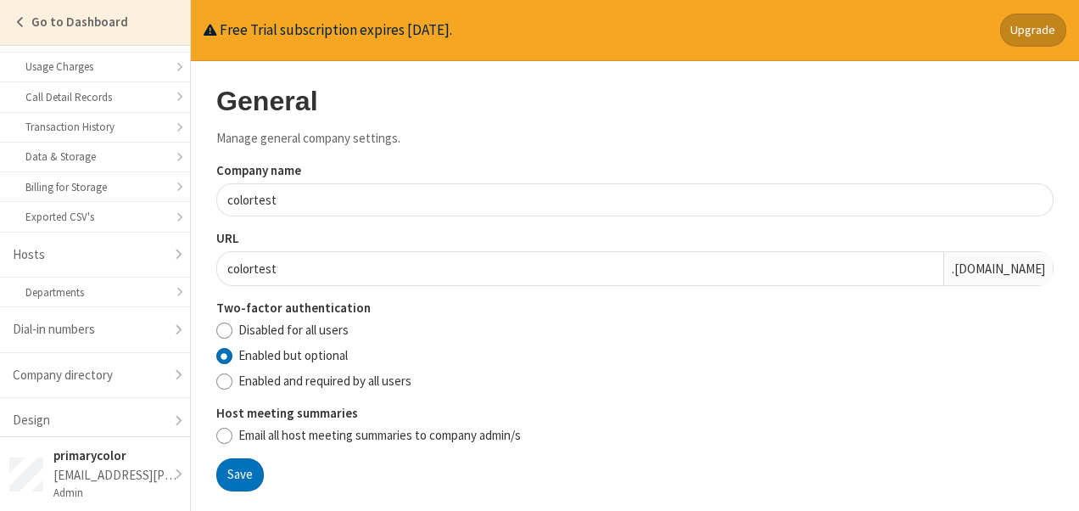
scroll to position [338, 0]
click at [114, 401] on link "Design" at bounding box center [95, 420] width 190 height 45
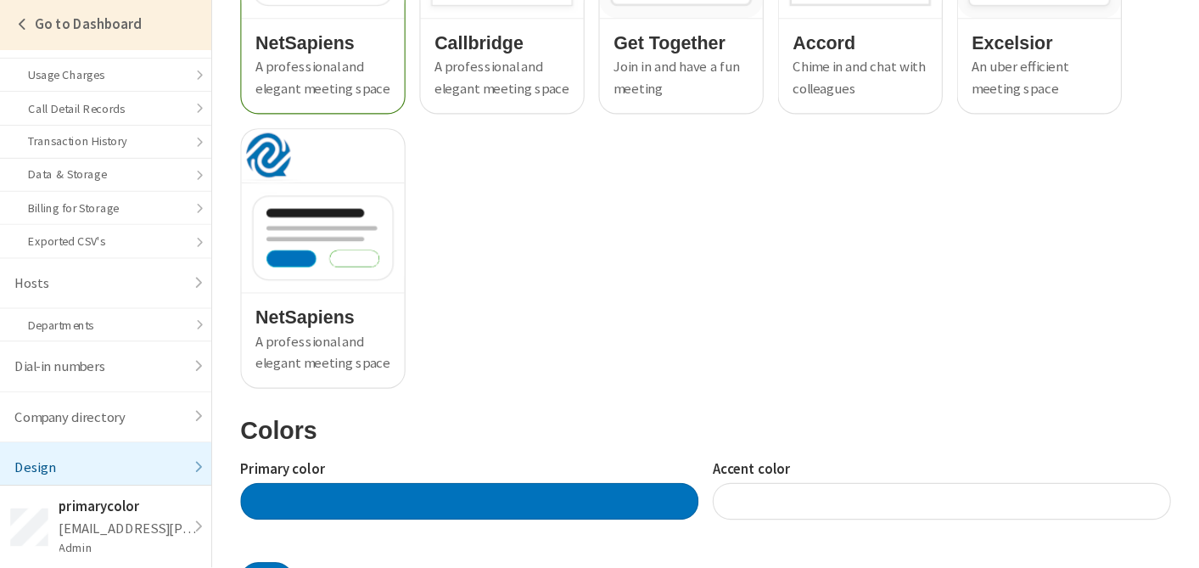
scroll to position [1342, 0]
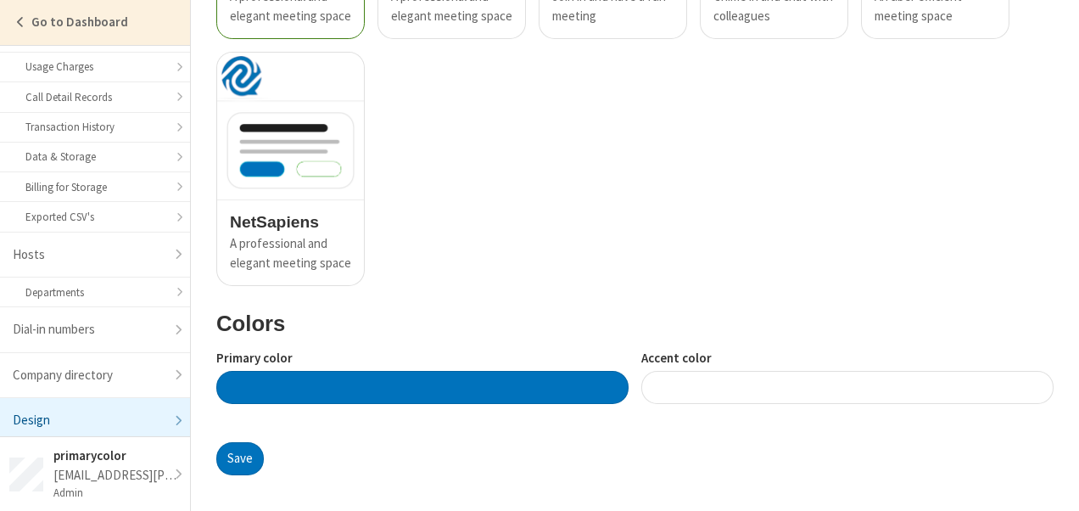
click at [589, 378] on div at bounding box center [422, 387] width 412 height 33
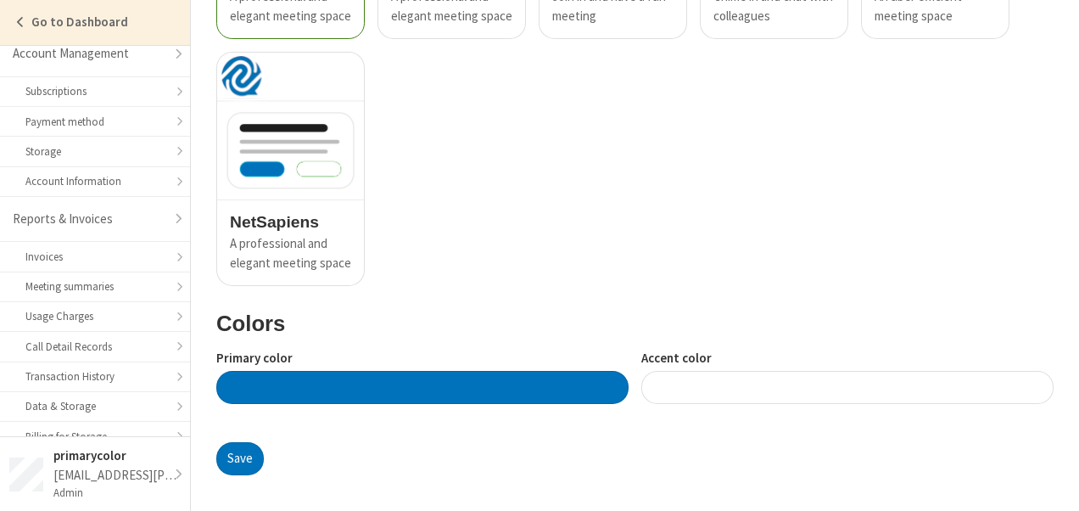
click at [525, 387] on div at bounding box center [422, 387] width 412 height 33
click at [331, 375] on div at bounding box center [422, 387] width 412 height 33
click at [314, 384] on div at bounding box center [422, 387] width 412 height 33
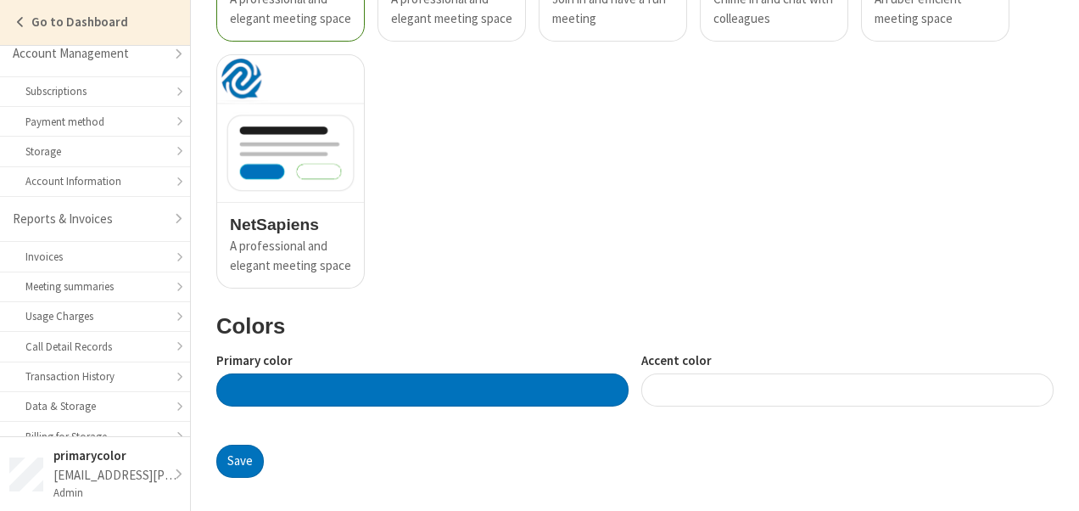
scroll to position [338, 0]
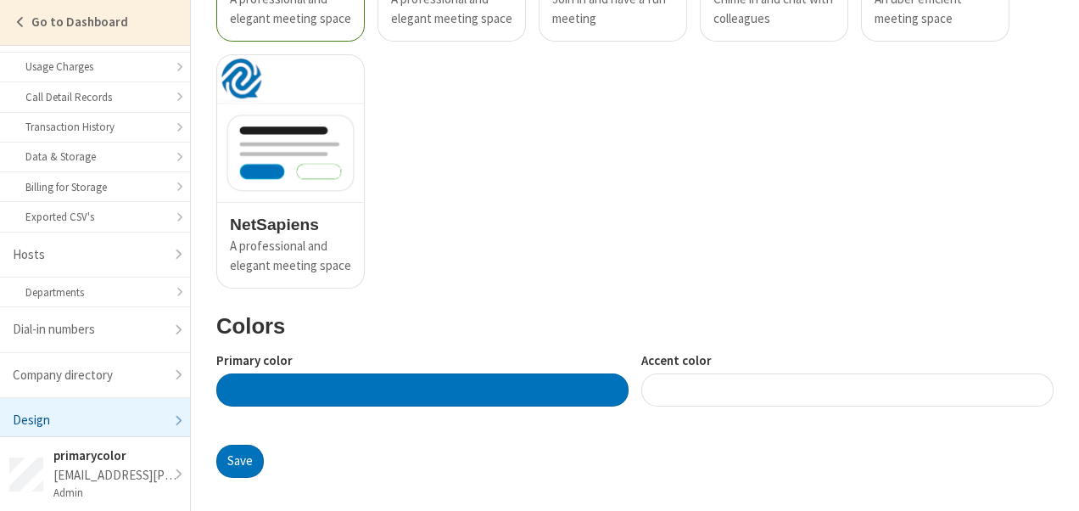
click at [448, 382] on div at bounding box center [422, 389] width 412 height 33
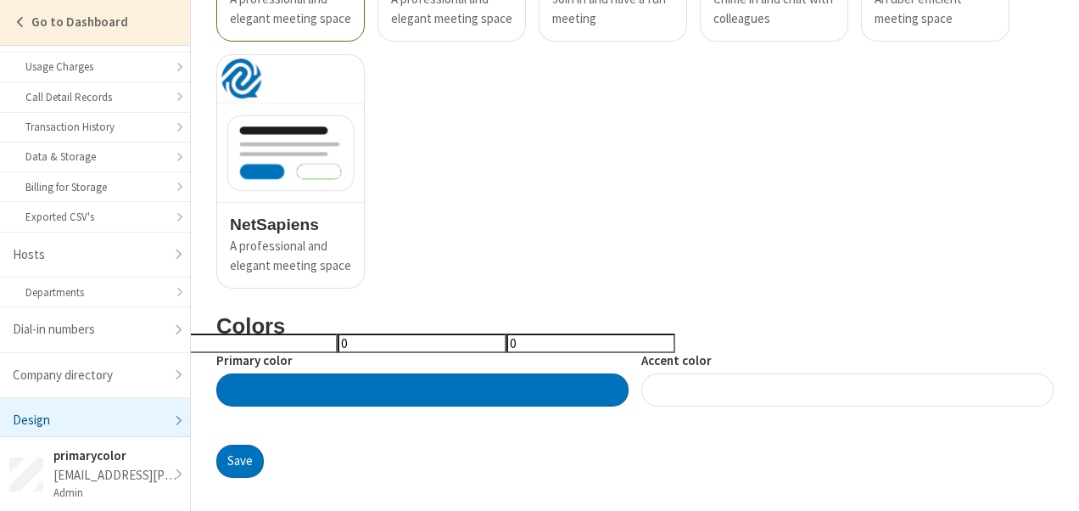
click at [216, 338] on input "255" at bounding box center [253, 343] width 169 height 20
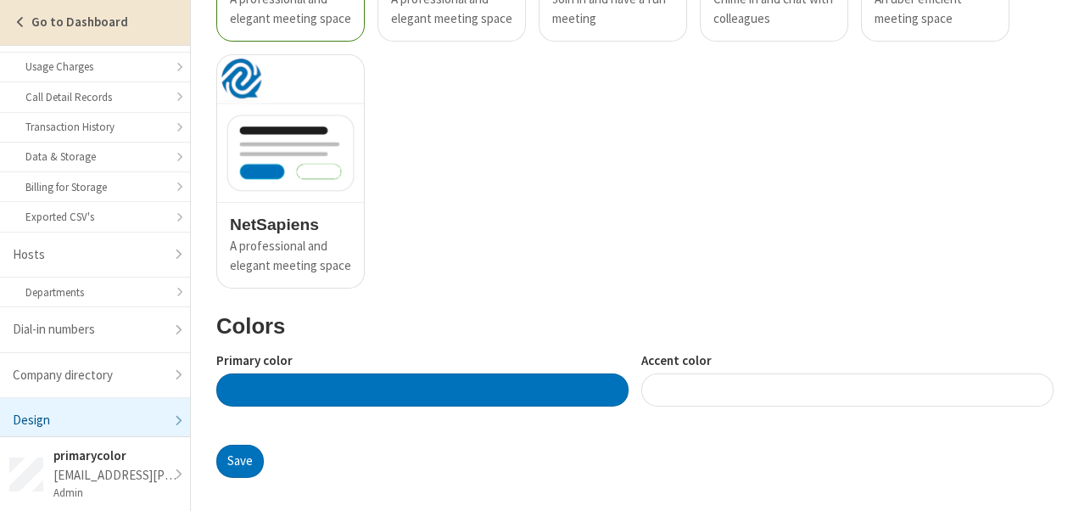
click at [112, 25] on strong "Go to Dashboard" at bounding box center [79, 22] width 97 height 16
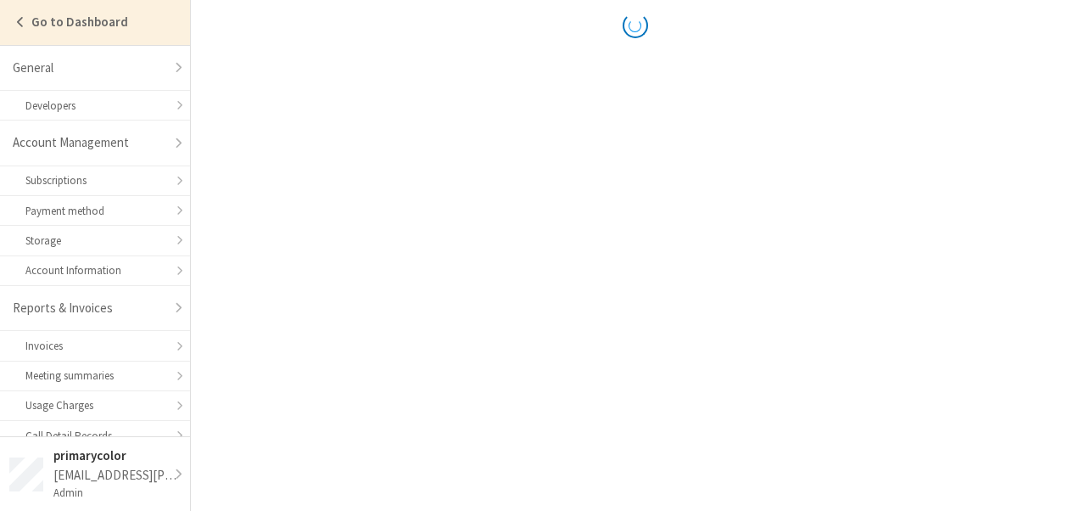
scroll to position [338, 0]
